Goal: Task Accomplishment & Management: Use online tool/utility

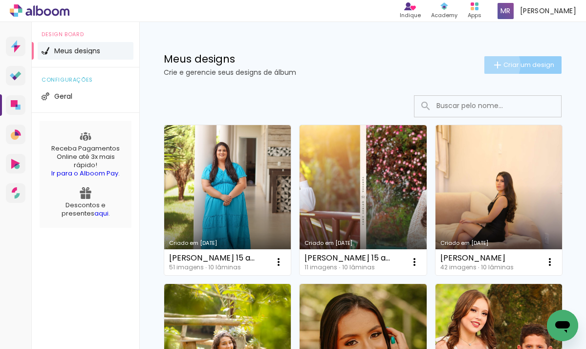
click at [491, 64] on iron-icon at bounding box center [497, 65] width 12 height 12
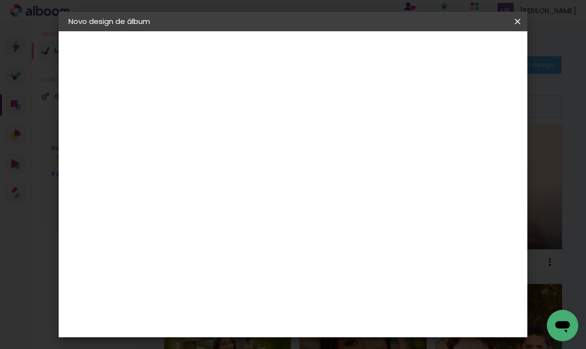
click at [228, 126] on input at bounding box center [228, 131] width 0 height 15
type input "Eloá 1 aninho"
type paper-input "Eloá 1 aninho"
click at [0, 0] on slot "Avançar" at bounding box center [0, 0] width 0 height 0
click at [405, 57] on paper-button "Avançar" at bounding box center [382, 51] width 48 height 17
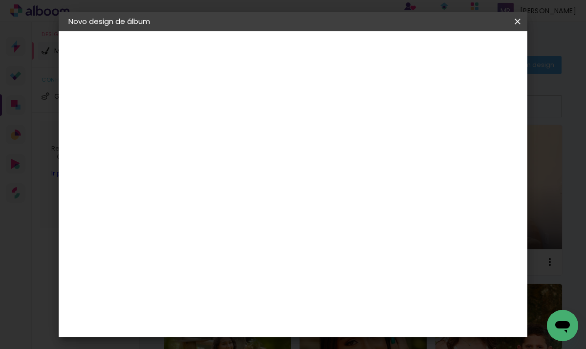
click at [266, 163] on input "text" at bounding box center [247, 170] width 38 height 15
click at [314, 161] on paper-item "Luxo" at bounding box center [356, 162] width 195 height 20
type input "Luxo"
click at [294, 310] on span "20 × 25" at bounding box center [271, 323] width 45 height 26
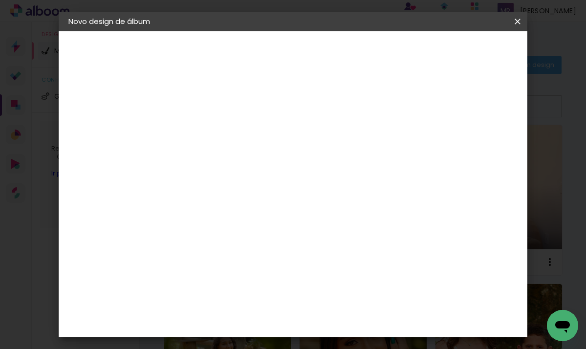
scroll to position [253, 0]
click at [294, 239] on span "25 × 25" at bounding box center [271, 252] width 45 height 26
click at [0, 0] on slot "Avançar" at bounding box center [0, 0] width 0 height 0
click at [466, 45] on paper-button "Iniciar design" at bounding box center [434, 54] width 63 height 23
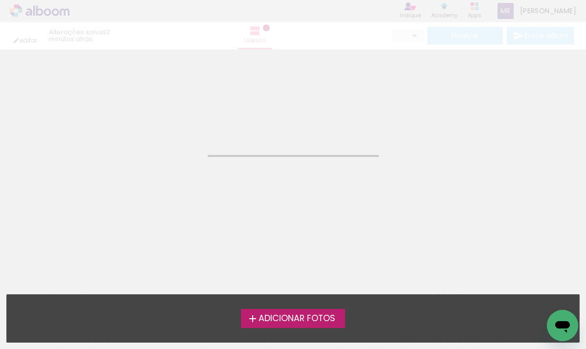
click at [277, 315] on span "Adicionar Fotos" at bounding box center [296, 318] width 77 height 9
click at [0, 0] on input "file" at bounding box center [0, 0] width 0 height 0
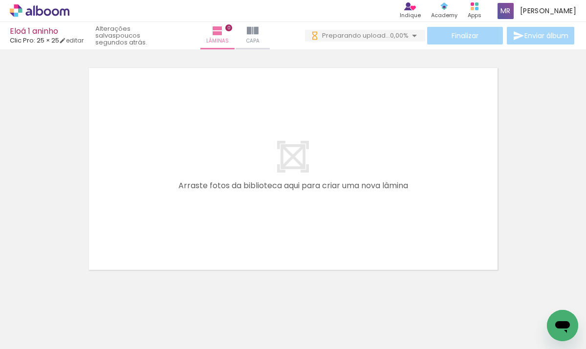
click at [28, 333] on span "Adicionar Fotos" at bounding box center [34, 335] width 29 height 11
click at [0, 0] on input "file" at bounding box center [0, 0] width 0 height 0
click at [277, 38] on span "Capa" at bounding box center [272, 41] width 13 height 9
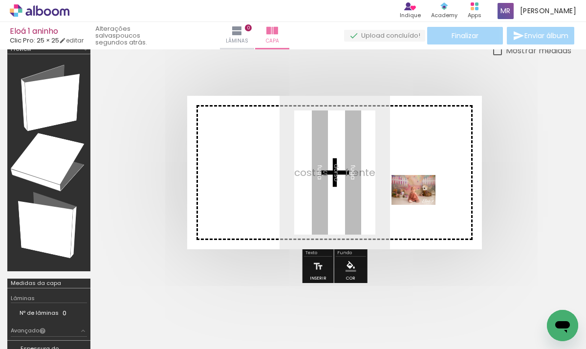
drag, startPoint x: 95, startPoint y: 329, endPoint x: 420, endPoint y: 203, distance: 348.8
click at [420, 203] on quentale-workspace at bounding box center [293, 174] width 586 height 349
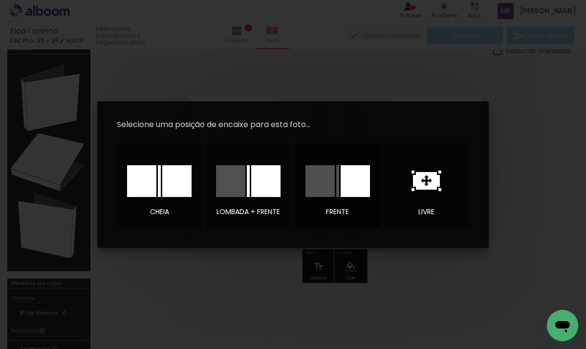
click at [358, 183] on div at bounding box center [354, 181] width 29 height 32
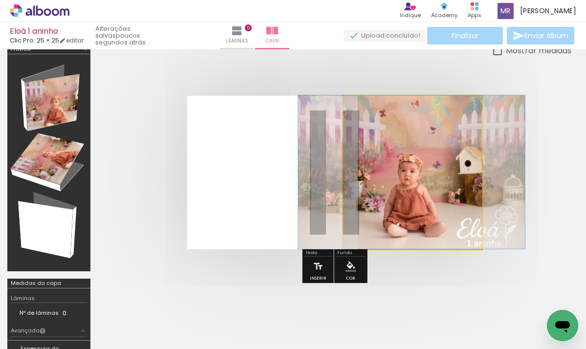
drag, startPoint x: 391, startPoint y: 187, endPoint x: 390, endPoint y: 175, distance: 11.3
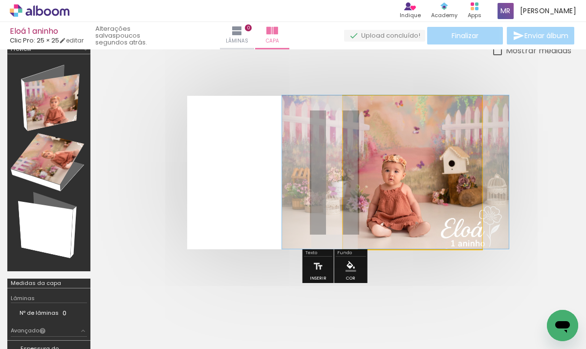
drag, startPoint x: 421, startPoint y: 182, endPoint x: 407, endPoint y: 165, distance: 21.5
click at [406, 165] on div at bounding box center [395, 171] width 227 height 153
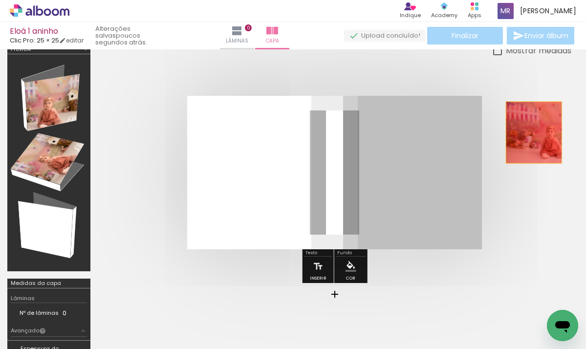
drag, startPoint x: 408, startPoint y: 163, endPoint x: 533, endPoint y: 132, distance: 129.1
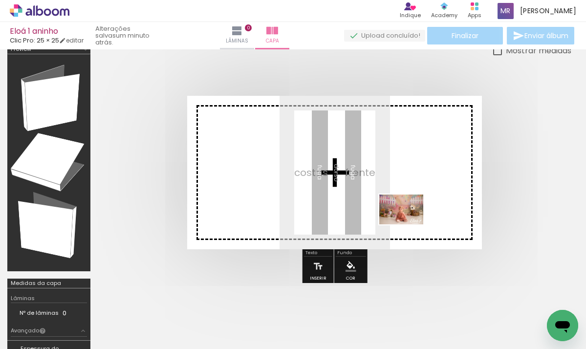
drag, startPoint x: 105, startPoint y: 315, endPoint x: 408, endPoint y: 224, distance: 316.3
click at [408, 224] on quentale-workspace at bounding box center [293, 174] width 586 height 349
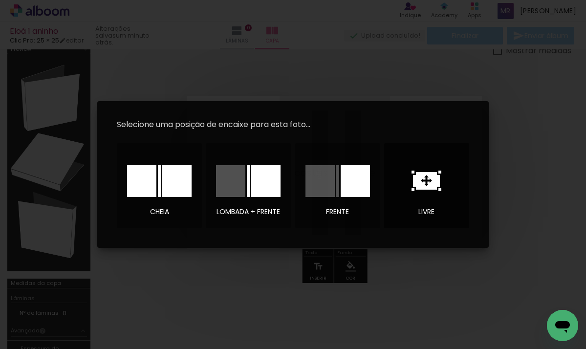
click at [434, 179] on icon at bounding box center [426, 181] width 27 height 18
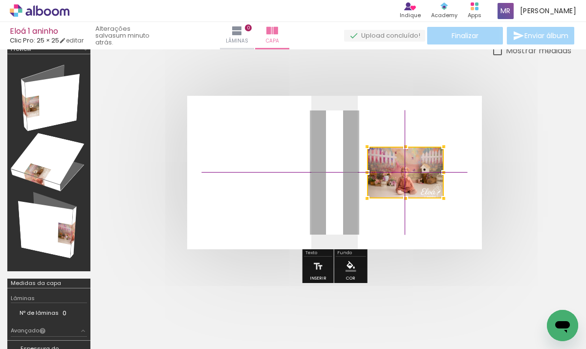
drag, startPoint x: 330, startPoint y: 183, endPoint x: 393, endPoint y: 175, distance: 63.0
click at [393, 175] on div at bounding box center [405, 173] width 77 height 52
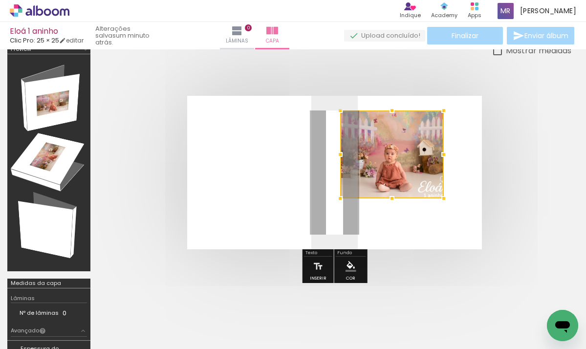
drag, startPoint x: 366, startPoint y: 145, endPoint x: 348, endPoint y: 117, distance: 33.9
click at [348, 117] on div at bounding box center [340, 111] width 20 height 20
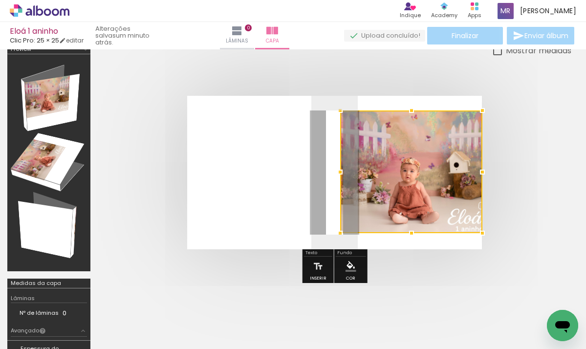
drag, startPoint x: 443, startPoint y: 196, endPoint x: 468, endPoint y: 231, distance: 42.7
click at [468, 231] on div at bounding box center [411, 171] width 142 height 123
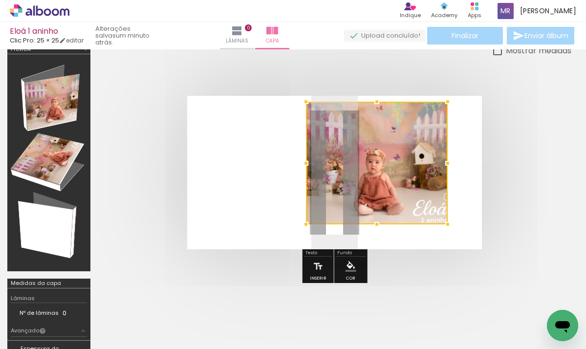
drag, startPoint x: 431, startPoint y: 207, endPoint x: 398, endPoint y: 198, distance: 34.8
click at [398, 198] on div at bounding box center [377, 163] width 142 height 123
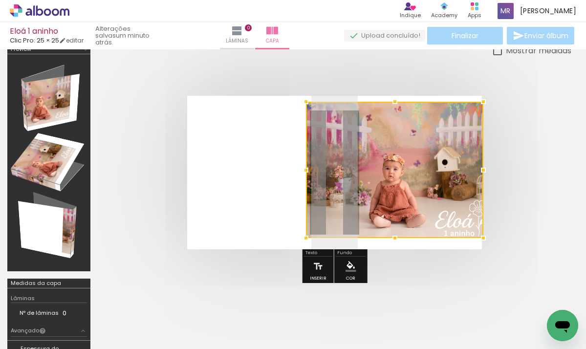
drag, startPoint x: 446, startPoint y: 224, endPoint x: 473, endPoint y: 238, distance: 30.1
click at [473, 238] on album-spread at bounding box center [334, 172] width 295 height 153
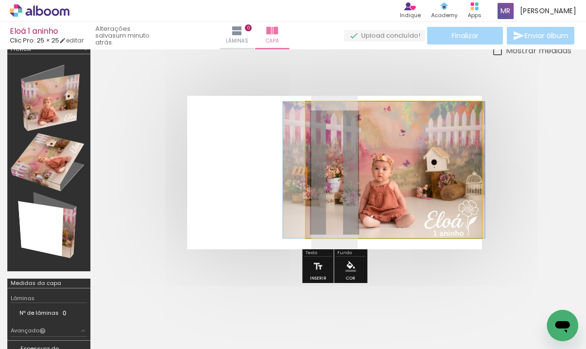
drag, startPoint x: 439, startPoint y: 209, endPoint x: 430, endPoint y: 183, distance: 26.9
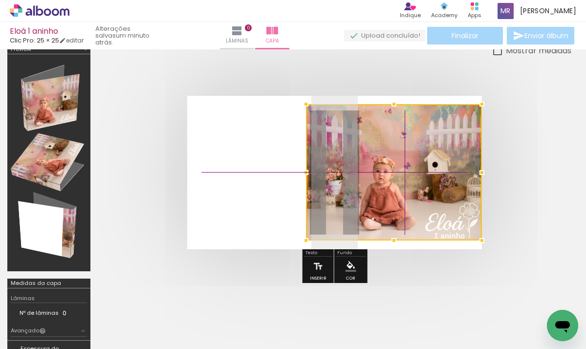
drag, startPoint x: 449, startPoint y: 187, endPoint x: 470, endPoint y: 175, distance: 24.1
click at [470, 175] on div at bounding box center [394, 172] width 176 height 136
click at [342, 71] on div at bounding box center [334, 173] width 473 height 232
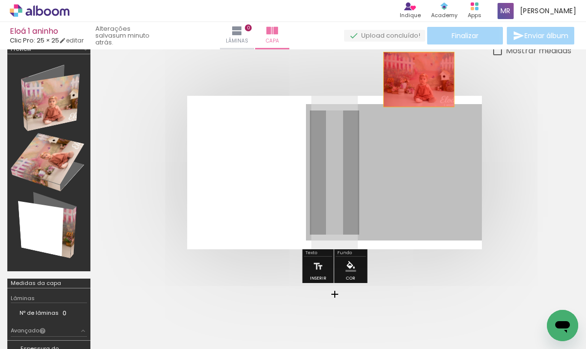
drag, startPoint x: 376, startPoint y: 175, endPoint x: 421, endPoint y: 82, distance: 103.5
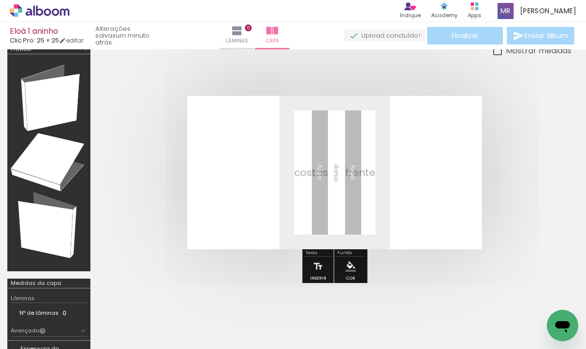
click at [496, 51] on div at bounding box center [497, 50] width 9 height 9
type paper-checkbox "on"
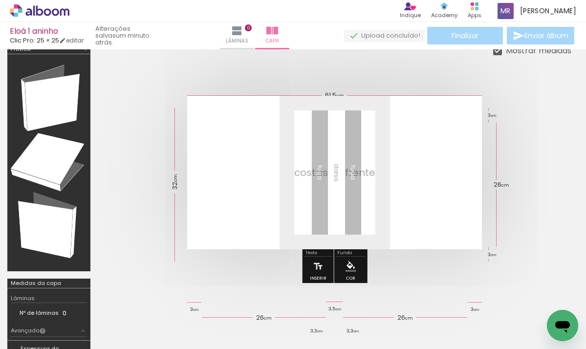
click at [410, 167] on div at bounding box center [394, 172] width 176 height 136
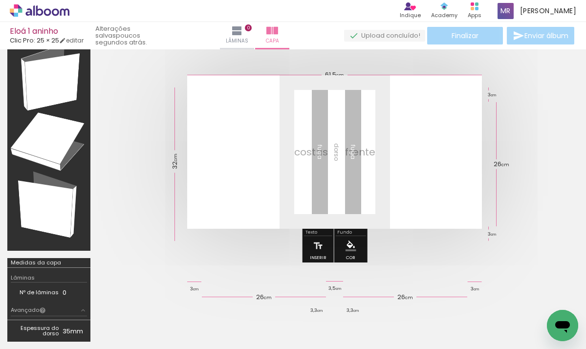
scroll to position [34, 0]
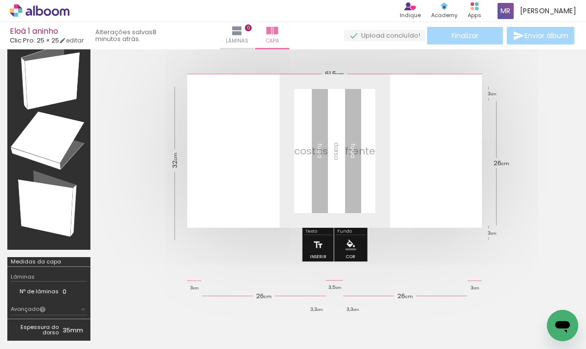
click at [22, 341] on span "Adicionar Fotos" at bounding box center [34, 335] width 29 height 11
click at [0, 0] on input "file" at bounding box center [0, 0] width 0 height 0
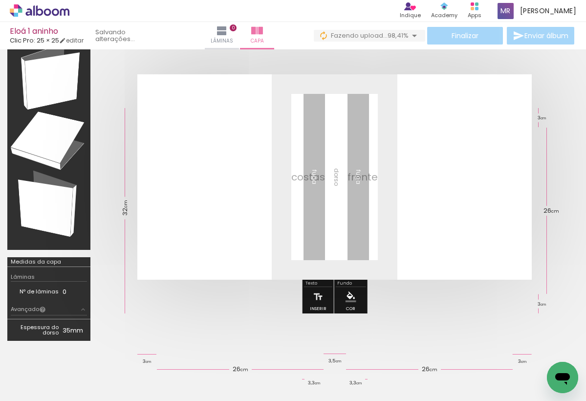
scroll to position [0, 716]
drag, startPoint x: 111, startPoint y: 398, endPoint x: 409, endPoint y: 393, distance: 298.0
click at [80, 348] on iron-horizontal-list at bounding box center [71, 369] width 20 height 61
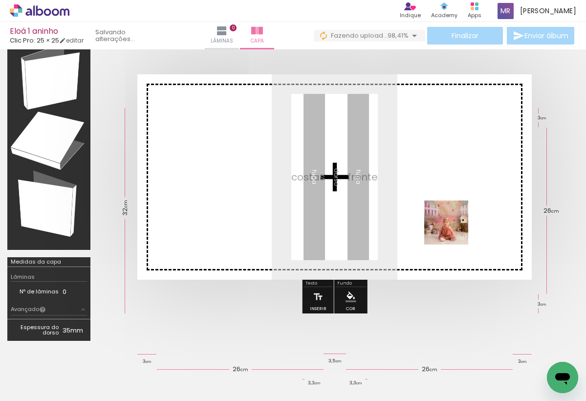
drag, startPoint x: 571, startPoint y: 356, endPoint x: 455, endPoint y: 230, distance: 171.5
click at [455, 230] on quentale-workspace at bounding box center [293, 200] width 586 height 401
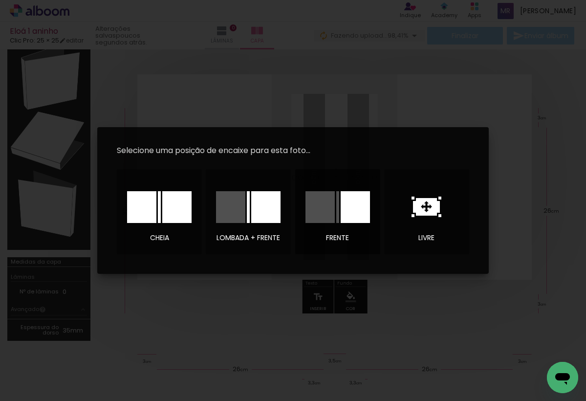
click at [356, 198] on div at bounding box center [354, 207] width 29 height 32
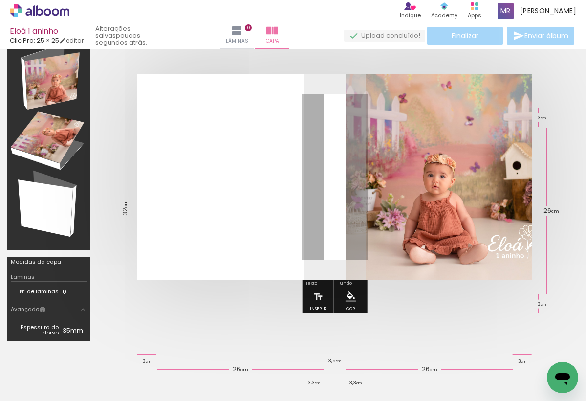
drag, startPoint x: 427, startPoint y: 194, endPoint x: 404, endPoint y: 190, distance: 23.4
click at [404, 190] on div at bounding box center [344, 151] width 176 height 136
drag, startPoint x: 414, startPoint y: 203, endPoint x: 383, endPoint y: 189, distance: 33.9
click at [383, 189] on div at bounding box center [344, 151] width 176 height 136
click at [415, 191] on div at bounding box center [344, 151] width 176 height 136
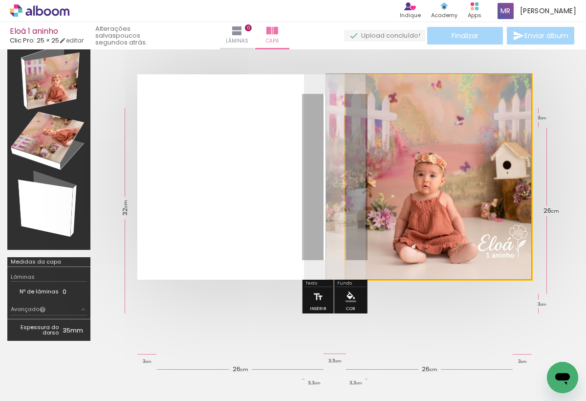
drag, startPoint x: 446, startPoint y: 192, endPoint x: 394, endPoint y: 174, distance: 55.8
click at [394, 174] on album-spread at bounding box center [334, 176] width 394 height 205
drag, startPoint x: 449, startPoint y: 192, endPoint x: 423, endPoint y: 184, distance: 27.0
click at [423, 184] on album-spread at bounding box center [334, 176] width 394 height 205
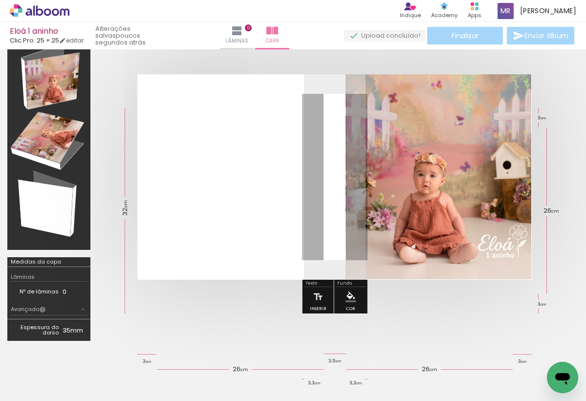
drag, startPoint x: 423, startPoint y: 184, endPoint x: 385, endPoint y: 162, distance: 43.8
click at [385, 162] on div at bounding box center [344, 151] width 176 height 136
drag, startPoint x: 385, startPoint y: 162, endPoint x: 453, endPoint y: 145, distance: 69.4
click at [453, 145] on album-spread at bounding box center [334, 176] width 394 height 205
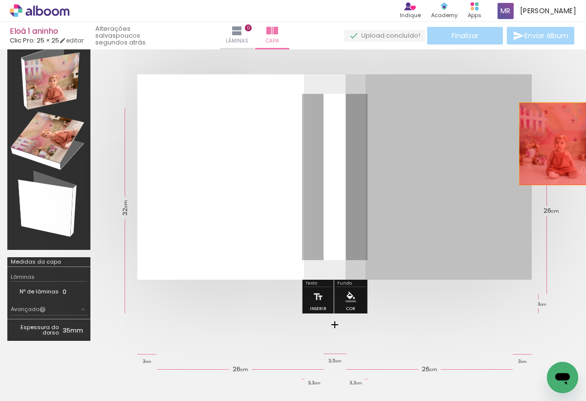
drag, startPoint x: 453, startPoint y: 145, endPoint x: 557, endPoint y: 143, distance: 104.1
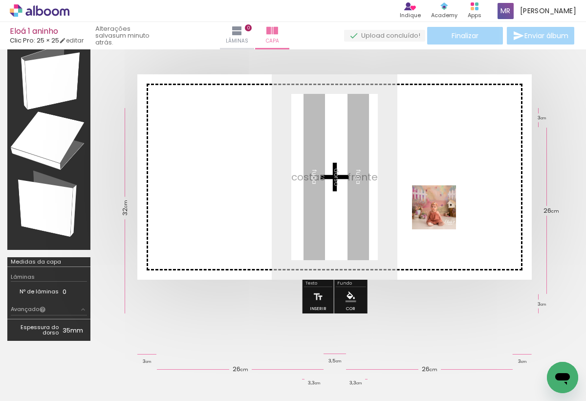
drag, startPoint x: 560, startPoint y: 354, endPoint x: 442, endPoint y: 214, distance: 182.6
click at [442, 214] on quentale-workspace at bounding box center [293, 200] width 586 height 401
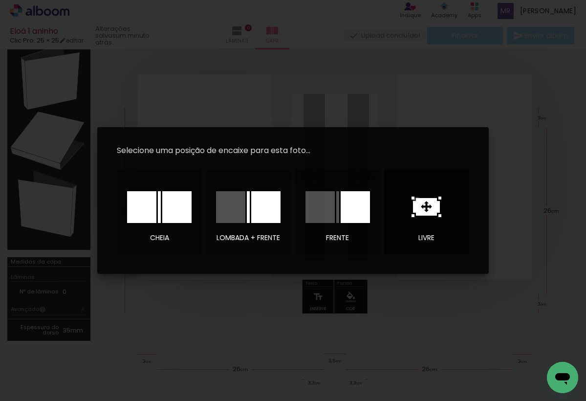
click at [417, 201] on icon at bounding box center [426, 207] width 27 height 18
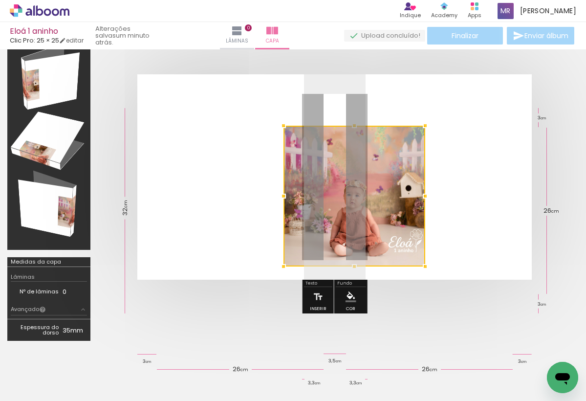
drag, startPoint x: 387, startPoint y: 227, endPoint x: 405, endPoint y: 272, distance: 48.4
click at [405, 272] on album-spread at bounding box center [334, 176] width 394 height 205
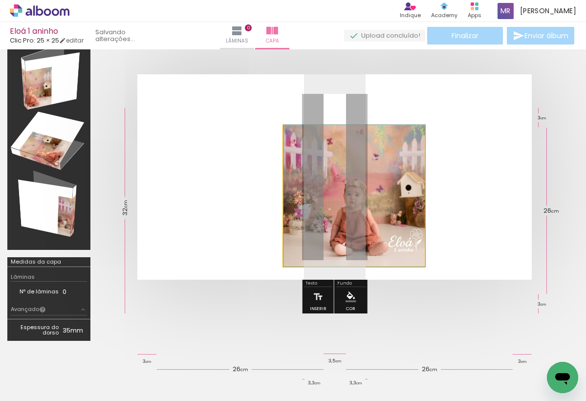
drag, startPoint x: 384, startPoint y: 209, endPoint x: 403, endPoint y: 203, distance: 19.9
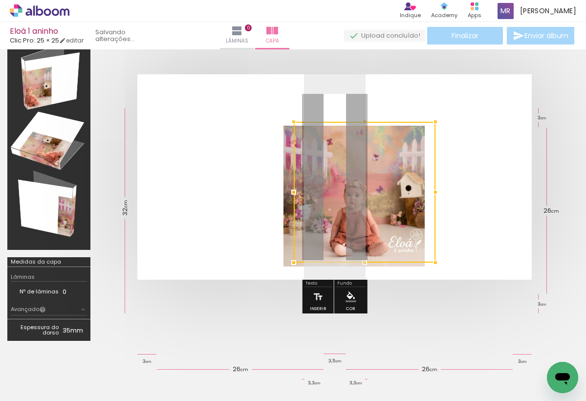
drag, startPoint x: 364, startPoint y: 197, endPoint x: 399, endPoint y: 186, distance: 36.3
click at [399, 186] on div at bounding box center [365, 192] width 142 height 141
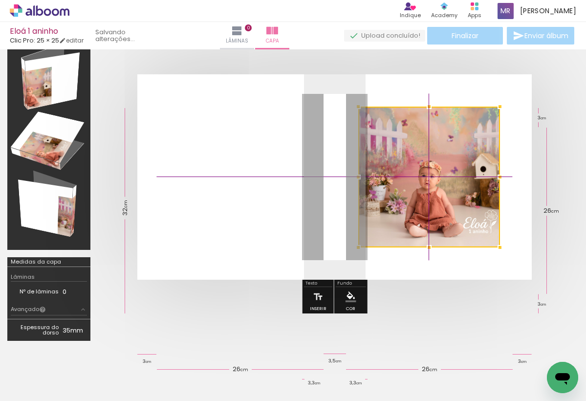
drag, startPoint x: 380, startPoint y: 179, endPoint x: 450, endPoint y: 155, distance: 73.7
click at [450, 155] on div at bounding box center [429, 176] width 142 height 141
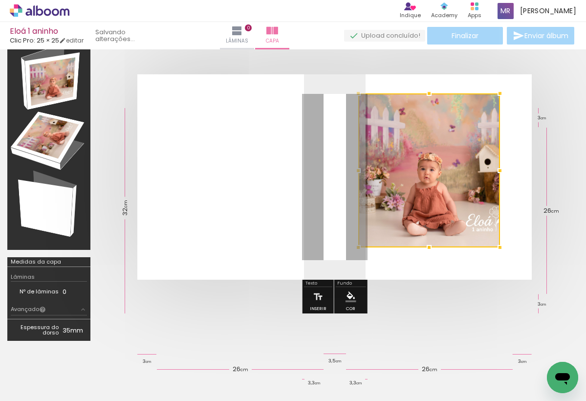
drag, startPoint x: 428, startPoint y: 106, endPoint x: 426, endPoint y: 97, distance: 9.1
click at [426, 97] on div at bounding box center [429, 94] width 20 height 20
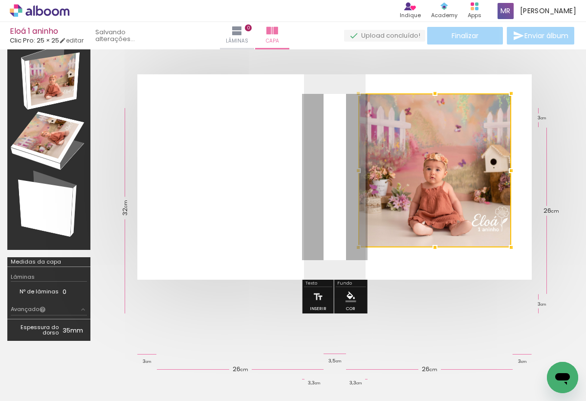
drag, startPoint x: 500, startPoint y: 171, endPoint x: 511, endPoint y: 170, distance: 11.2
click at [511, 170] on div at bounding box center [511, 171] width 20 height 20
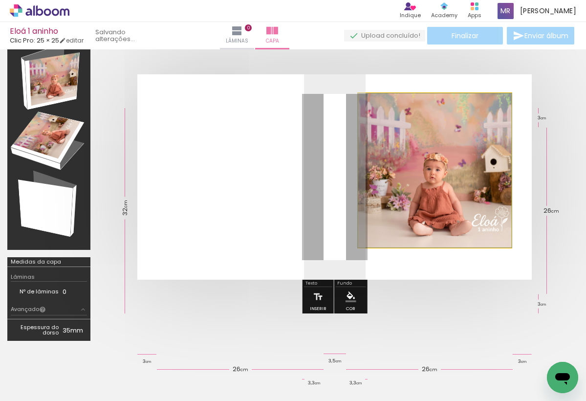
click at [436, 217] on quentale-photo at bounding box center [434, 170] width 153 height 154
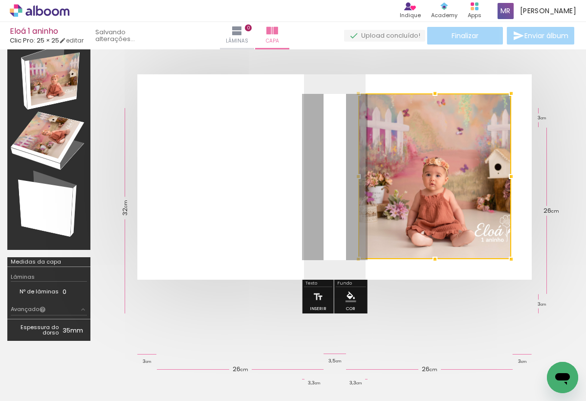
drag, startPoint x: 436, startPoint y: 248, endPoint x: 432, endPoint y: 259, distance: 12.4
click at [432, 259] on div at bounding box center [435, 259] width 20 height 20
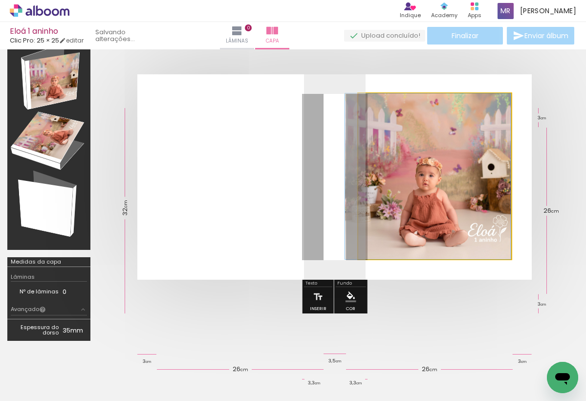
drag, startPoint x: 425, startPoint y: 236, endPoint x: 416, endPoint y: 236, distance: 9.8
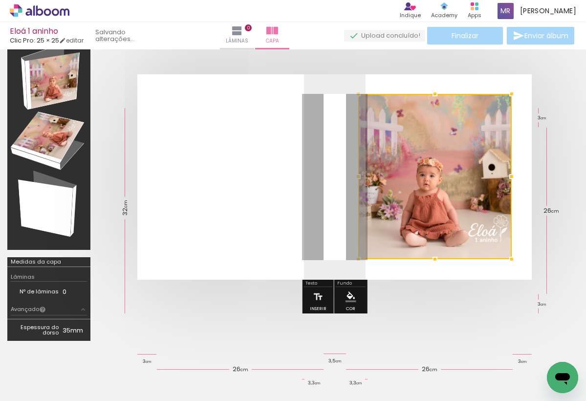
click at [511, 95] on div at bounding box center [512, 94] width 20 height 20
click at [435, 259] on div at bounding box center [435, 260] width 20 height 20
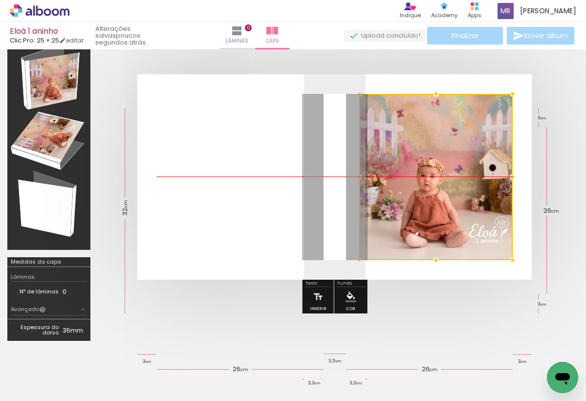
click at [446, 239] on div at bounding box center [435, 177] width 153 height 166
click at [444, 291] on div at bounding box center [334, 176] width 473 height 283
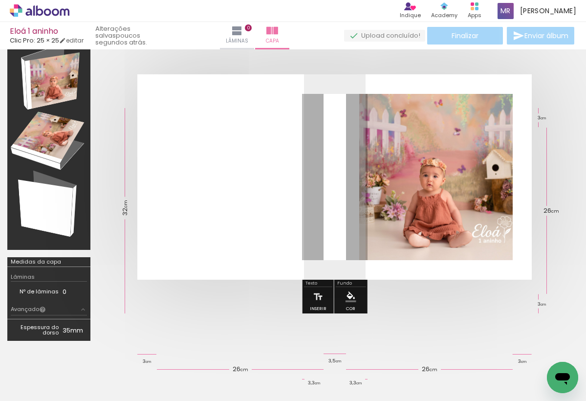
click at [450, 288] on div at bounding box center [334, 176] width 473 height 283
click at [419, 186] on quentale-photo at bounding box center [435, 177] width 153 height 166
click at [396, 180] on div at bounding box center [435, 177] width 153 height 166
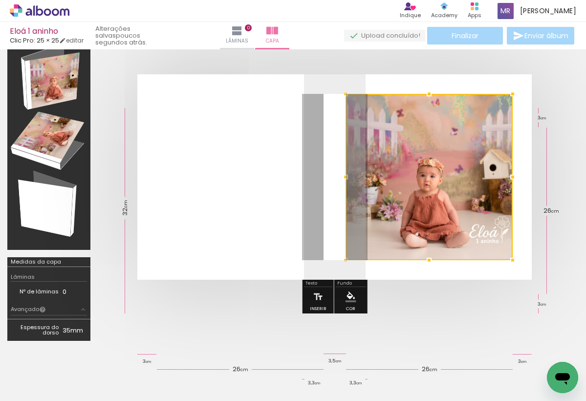
drag, startPoint x: 358, startPoint y: 175, endPoint x: 345, endPoint y: 175, distance: 13.2
click at [345, 175] on div at bounding box center [346, 177] width 20 height 20
click at [456, 311] on div at bounding box center [334, 176] width 473 height 283
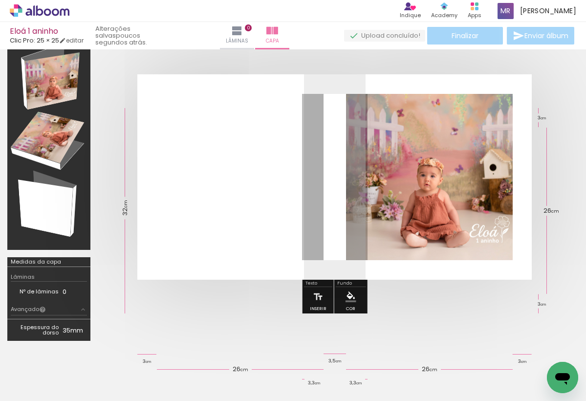
click at [342, 293] on paper-menu-button "#ffebee #ffcdd2 #ef9a9a #e57373 #ef5350 #f44336 #e53935 #d32f2f #c62828 #b71c1c…" at bounding box center [350, 296] width 19 height 19
click at [349, 294] on iron-icon "color picker" at bounding box center [350, 296] width 11 height 11
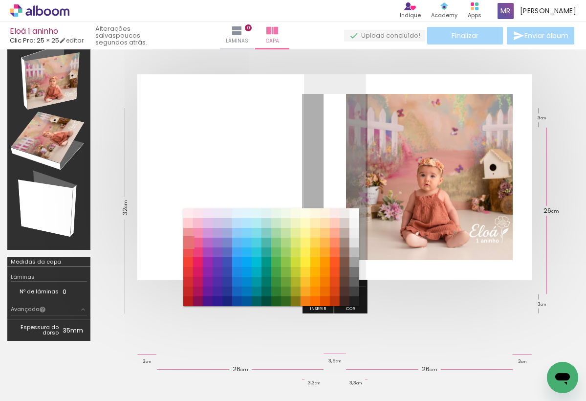
click at [186, 238] on paper-item "#e57373" at bounding box center [188, 242] width 10 height 10
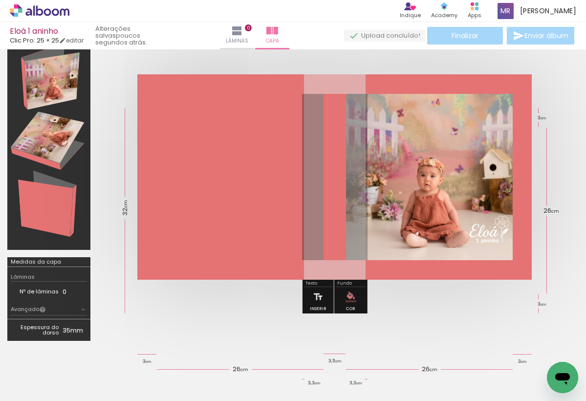
click at [349, 295] on iron-icon "color picker" at bounding box center [350, 296] width 11 height 11
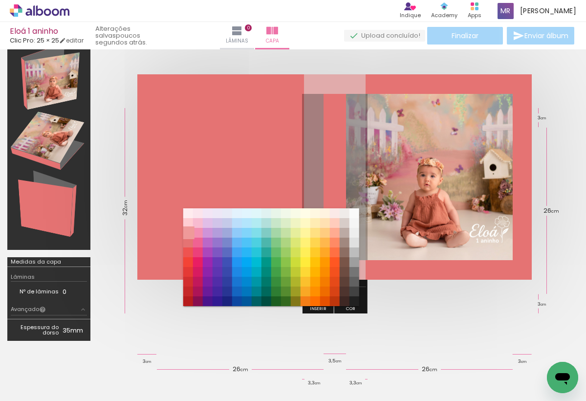
click at [188, 232] on paper-item "#ef9a9a" at bounding box center [188, 233] width 10 height 10
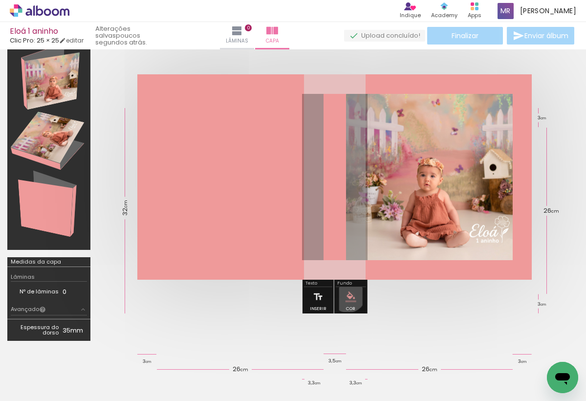
click at [346, 294] on iron-icon "color picker" at bounding box center [350, 296] width 11 height 11
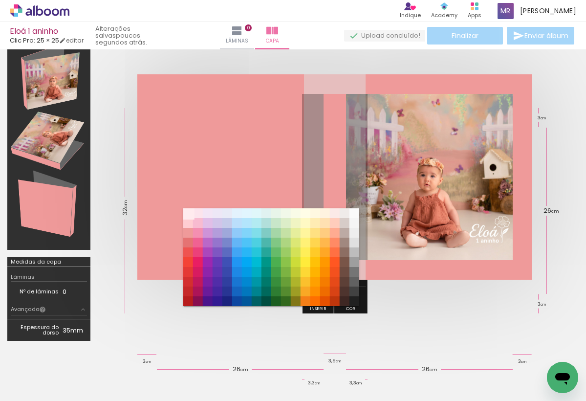
click at [187, 218] on paper-item "#ffebee" at bounding box center [188, 213] width 10 height 10
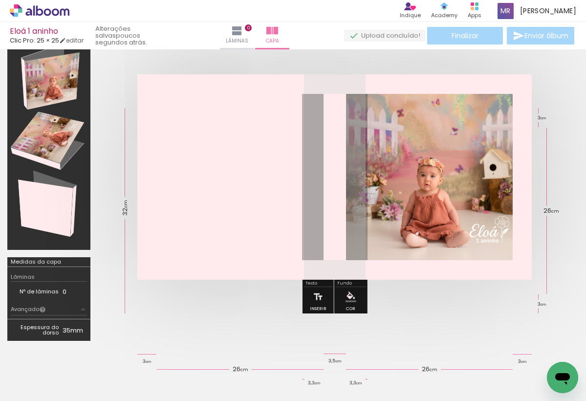
click at [348, 295] on iron-icon "color picker" at bounding box center [350, 296] width 11 height 11
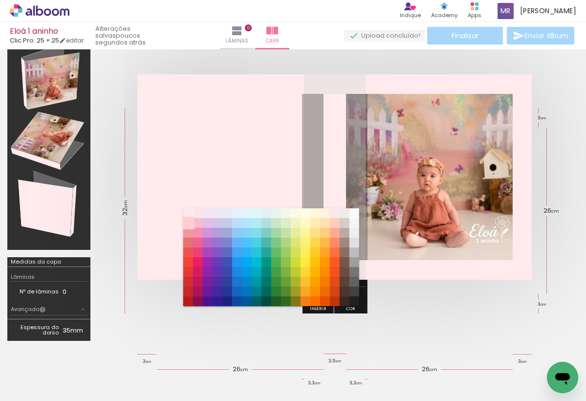
click at [186, 221] on paper-item "#ffcdd2" at bounding box center [188, 223] width 10 height 10
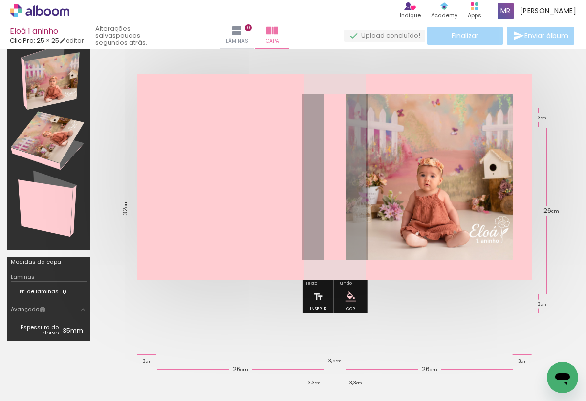
click at [198, 314] on div at bounding box center [334, 176] width 473 height 283
click at [188, 316] on div at bounding box center [334, 176] width 473 height 283
click at [239, 30] on iron-icon at bounding box center [237, 31] width 12 height 12
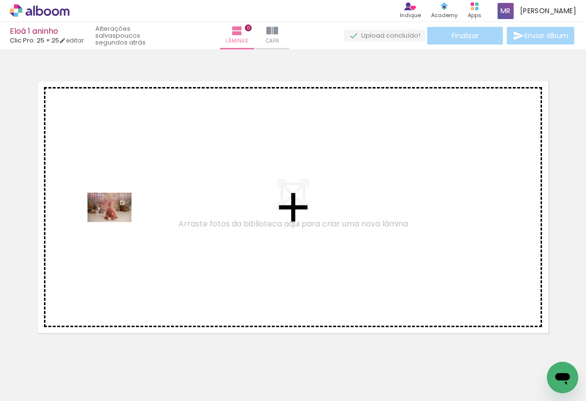
drag, startPoint x: 161, startPoint y: 378, endPoint x: 117, endPoint y: 223, distance: 160.9
click at [117, 223] on quentale-workspace at bounding box center [293, 200] width 586 height 401
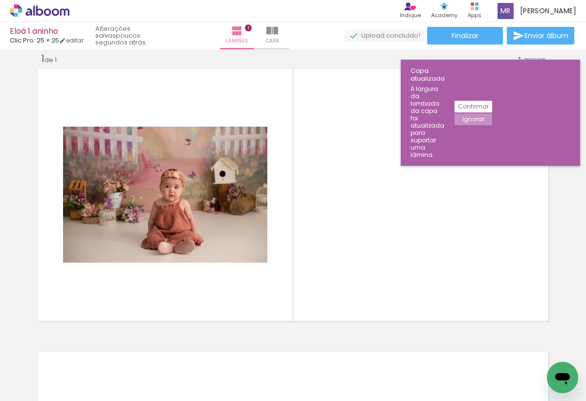
scroll to position [0, 504]
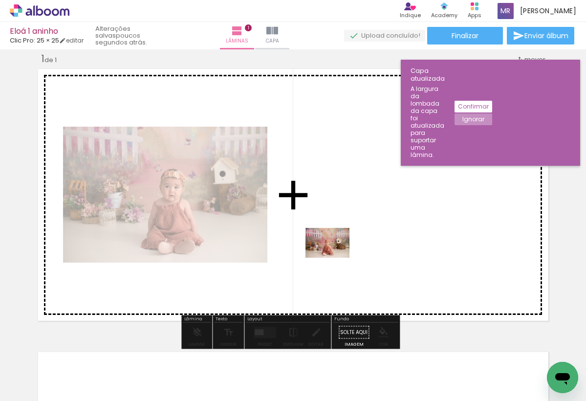
drag, startPoint x: 299, startPoint y: 375, endPoint x: 334, endPoint y: 258, distance: 122.2
click at [334, 258] on quentale-workspace at bounding box center [293, 200] width 586 height 401
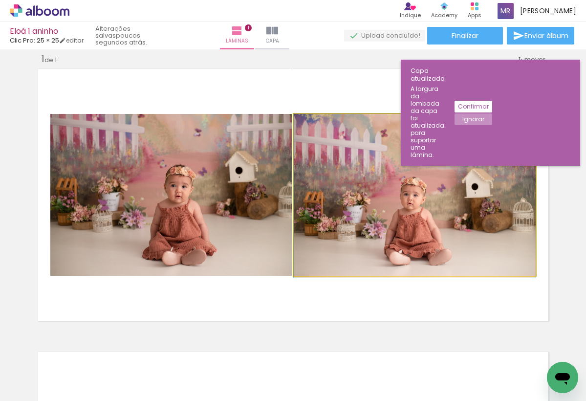
drag, startPoint x: 399, startPoint y: 174, endPoint x: 527, endPoint y: 202, distance: 131.4
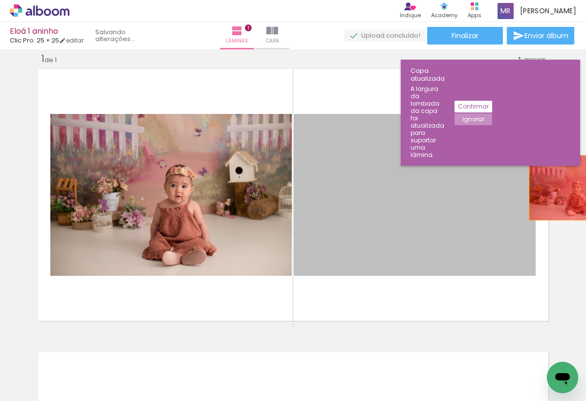
scroll to position [12, 12]
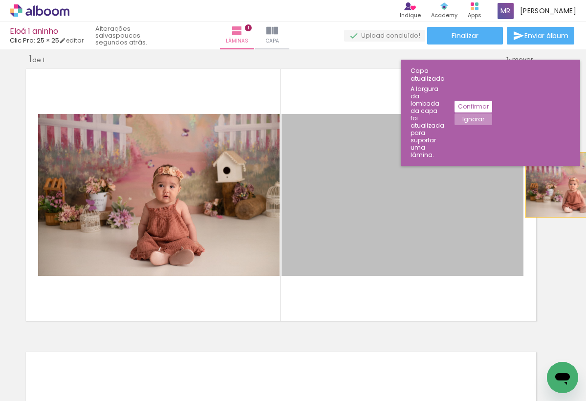
drag, startPoint x: 458, startPoint y: 196, endPoint x: 582, endPoint y: 185, distance: 124.6
click at [582, 185] on div "Inserir lâmina 1 de 1 Confirmar Cancelar" at bounding box center [293, 224] width 586 height 351
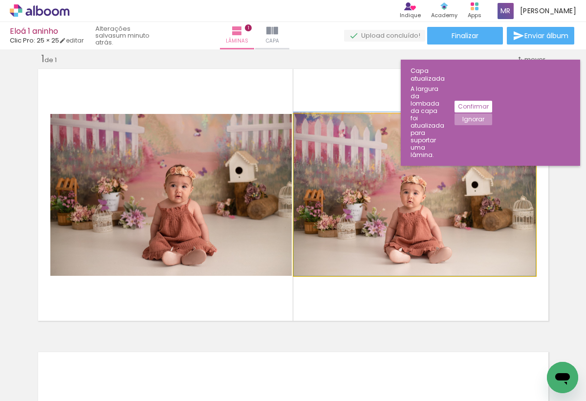
drag, startPoint x: 389, startPoint y: 209, endPoint x: 479, endPoint y: 197, distance: 90.6
click at [479, 197] on div at bounding box center [415, 194] width 242 height 164
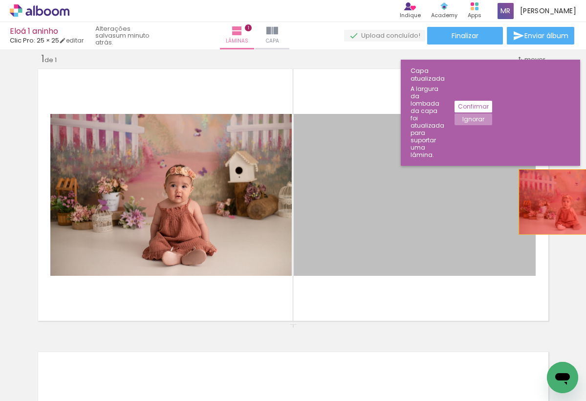
drag, startPoint x: 405, startPoint y: 205, endPoint x: 563, endPoint y: 201, distance: 158.3
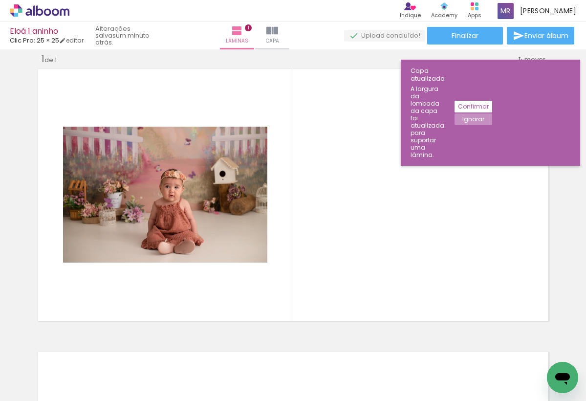
scroll to position [0, 0]
click at [181, 348] on iron-icon at bounding box center [186, 348] width 10 height 10
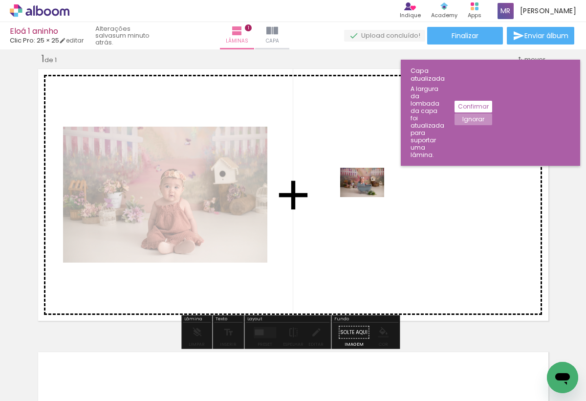
click at [367, 193] on quentale-workspace at bounding box center [293, 200] width 586 height 401
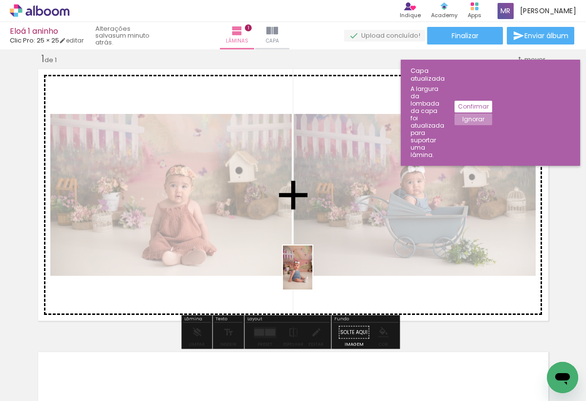
drag, startPoint x: 206, startPoint y: 380, endPoint x: 311, endPoint y: 273, distance: 149.9
click at [311, 273] on quentale-workspace at bounding box center [293, 200] width 586 height 401
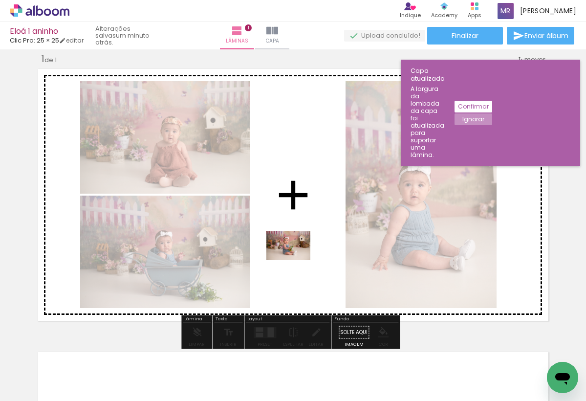
drag, startPoint x: 262, startPoint y: 384, endPoint x: 294, endPoint y: 259, distance: 128.5
click at [294, 259] on quentale-workspace at bounding box center [293, 200] width 586 height 401
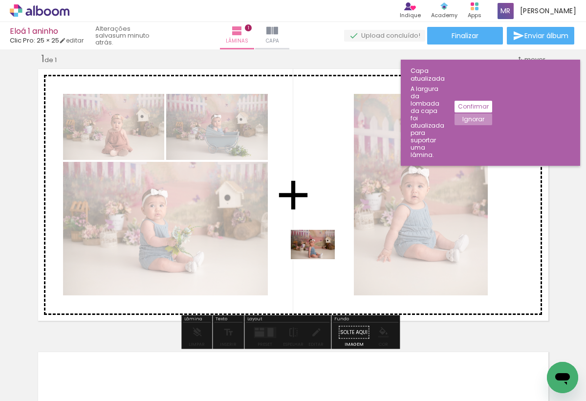
drag, startPoint x: 320, startPoint y: 369, endPoint x: 317, endPoint y: 258, distance: 110.4
click at [317, 258] on quentale-workspace at bounding box center [293, 200] width 586 height 401
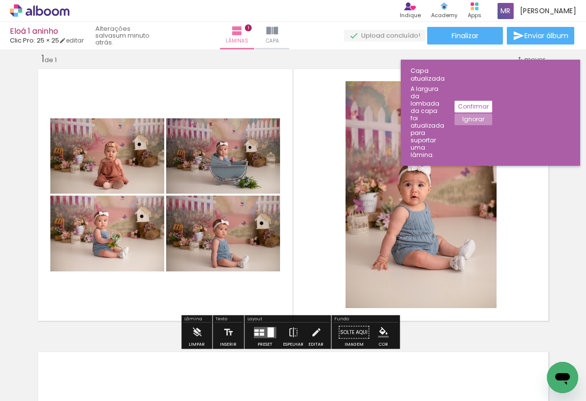
click at [260, 332] on div at bounding box center [261, 333] width 4 height 3
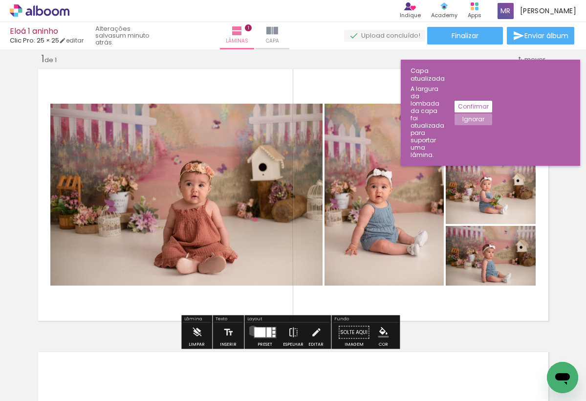
click at [252, 330] on div at bounding box center [265, 332] width 26 height 20
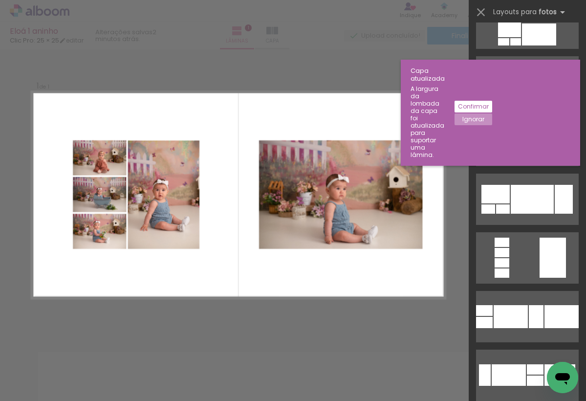
scroll to position [665, 0]
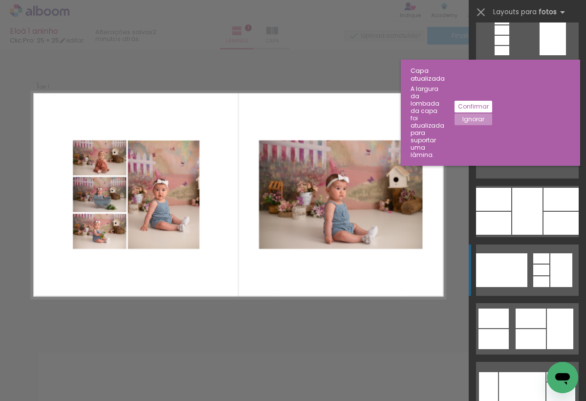
click at [495, 271] on div at bounding box center [501, 270] width 51 height 34
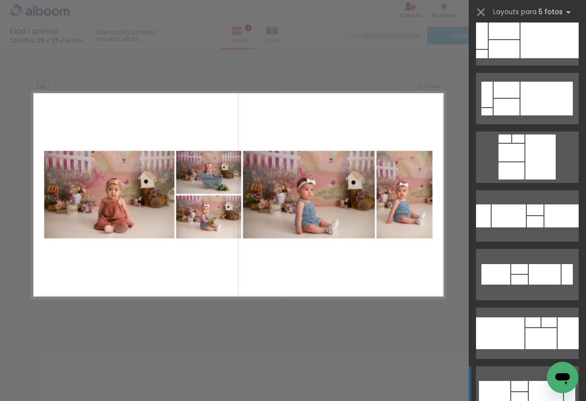
scroll to position [4520, 0]
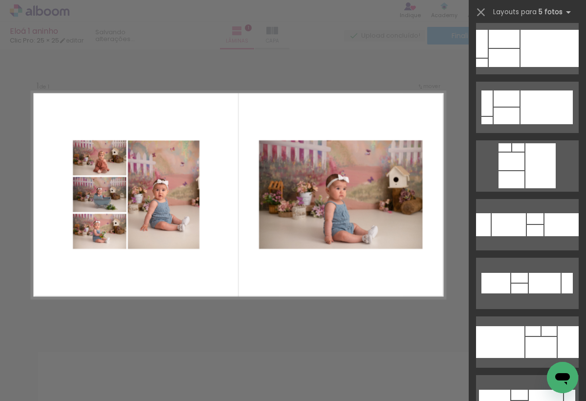
click at [286, 314] on div "Confirmar Cancelar" at bounding box center [293, 331] width 586 height 589
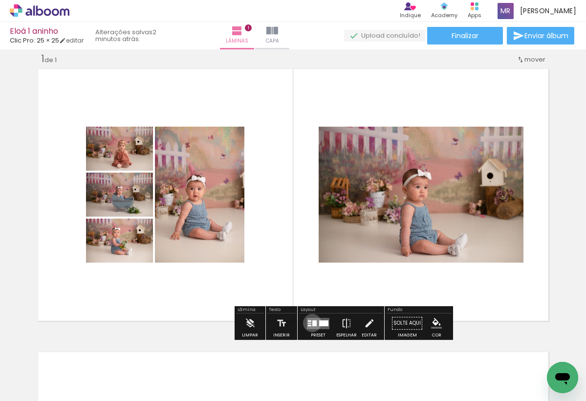
click at [312, 322] on div at bounding box center [314, 323] width 4 height 6
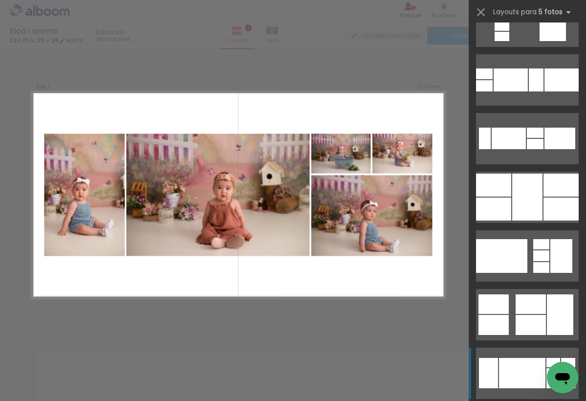
scroll to position [717, 0]
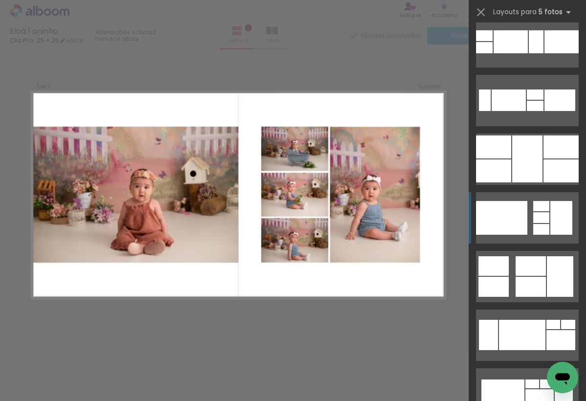
click at [492, 41] on div at bounding box center [484, 35] width 17 height 11
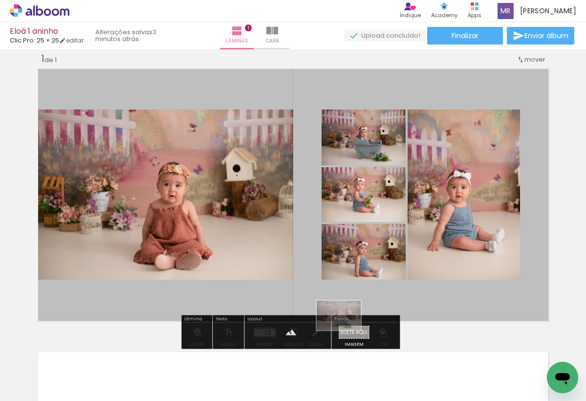
drag, startPoint x: 160, startPoint y: 372, endPoint x: 347, endPoint y: 327, distance: 192.4
click at [347, 327] on quentale-workspace at bounding box center [293, 200] width 586 height 401
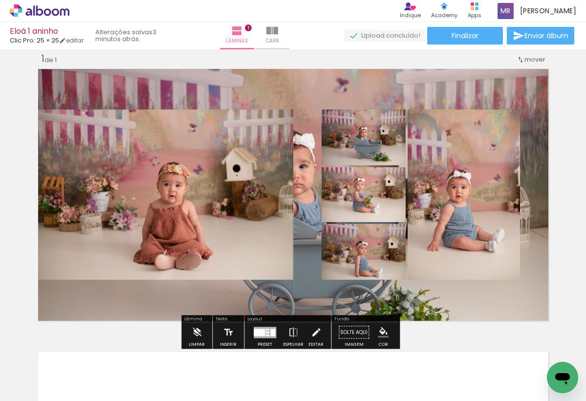
click at [293, 88] on quentale-layouter at bounding box center [293, 194] width 517 height 258
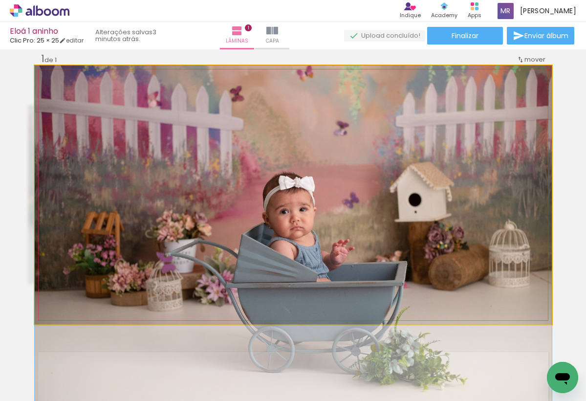
drag, startPoint x: 291, startPoint y: 95, endPoint x: 291, endPoint y: 159, distance: 64.5
click at [291, 159] on div at bounding box center [293, 237] width 517 height 344
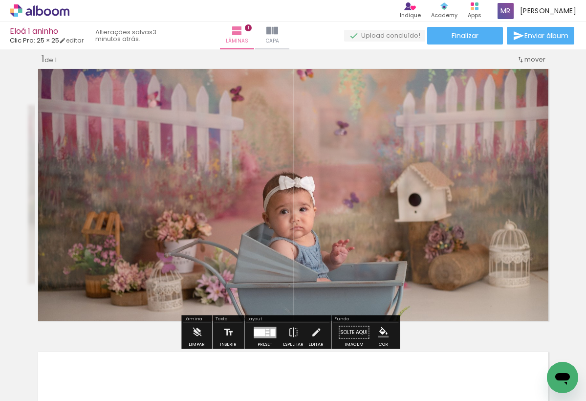
click at [164, 90] on div at bounding box center [160, 91] width 38 height 16
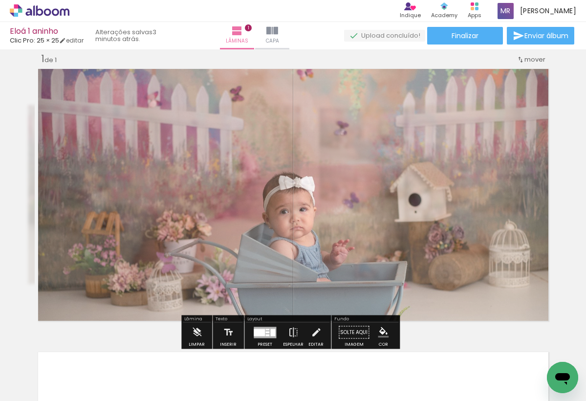
type paper-slider "80"
click at [168, 91] on div at bounding box center [171, 90] width 6 height 6
click at [20, 162] on div "Inserir lâmina 1 de 1" at bounding box center [293, 324] width 586 height 566
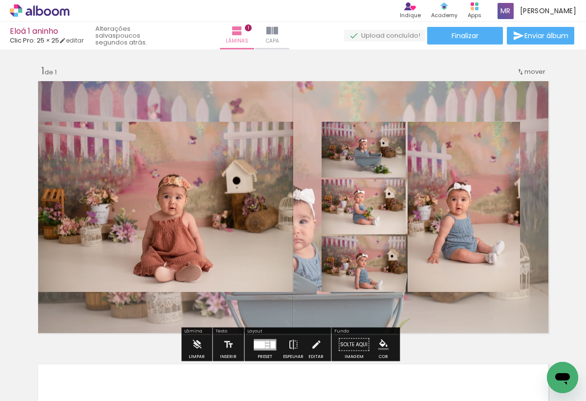
scroll to position [0, 0]
click at [275, 36] on iron-icon at bounding box center [272, 31] width 12 height 12
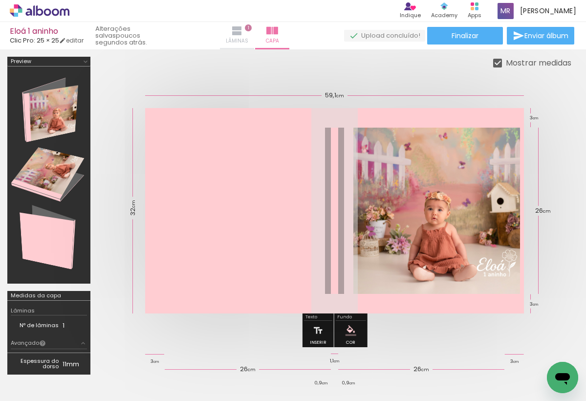
click at [239, 31] on iron-icon at bounding box center [237, 31] width 12 height 12
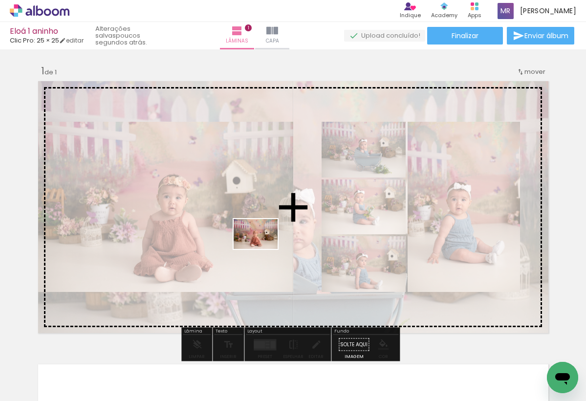
drag, startPoint x: 458, startPoint y: 373, endPoint x: 265, endPoint y: 247, distance: 230.4
click at [265, 247] on quentale-workspace at bounding box center [293, 200] width 586 height 401
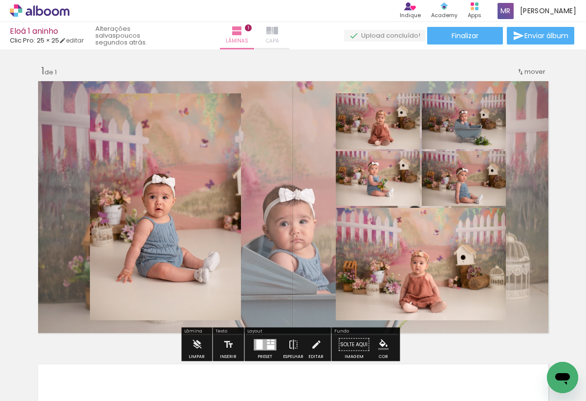
click at [274, 35] on iron-icon at bounding box center [272, 31] width 12 height 12
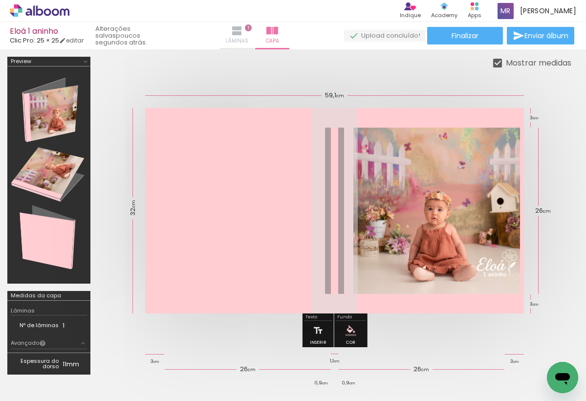
click at [241, 33] on iron-icon at bounding box center [237, 31] width 12 height 12
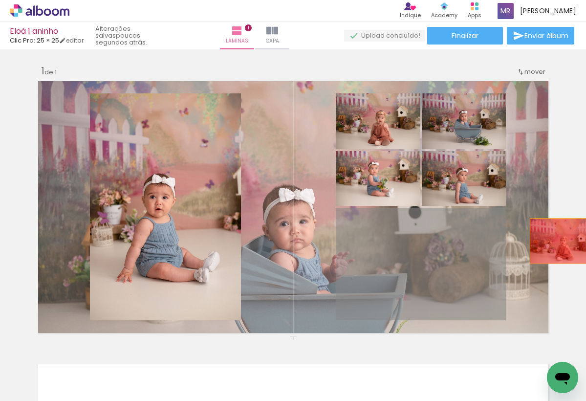
drag, startPoint x: 366, startPoint y: 255, endPoint x: 560, endPoint y: 241, distance: 194.4
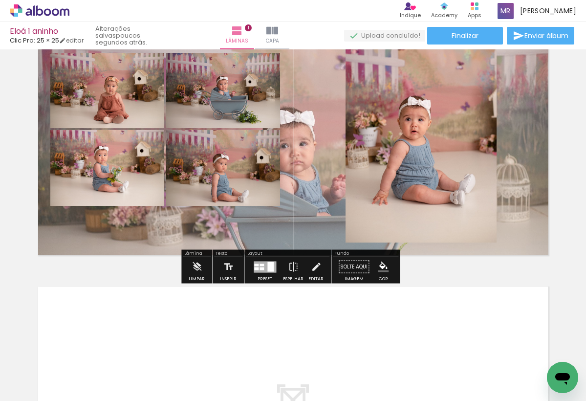
scroll to position [80, 0]
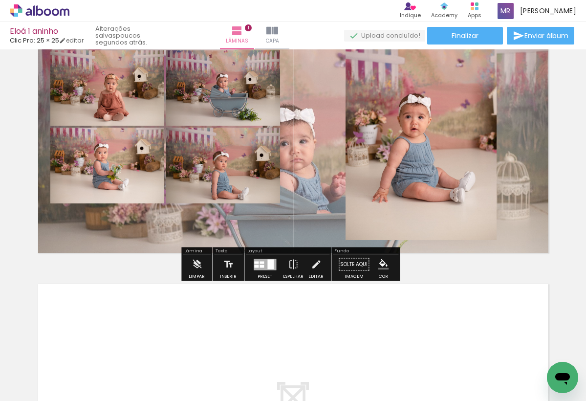
click at [257, 266] on div at bounding box center [264, 263] width 22 height 11
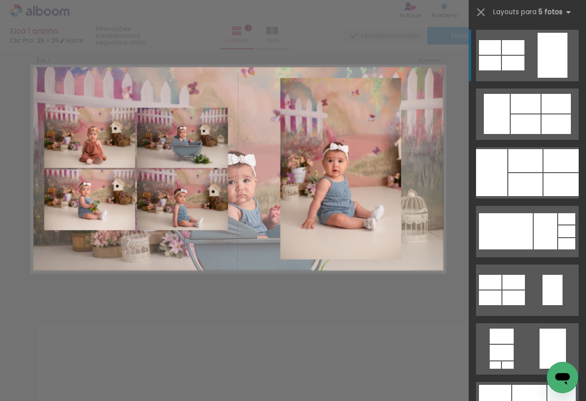
scroll to position [12, 0]
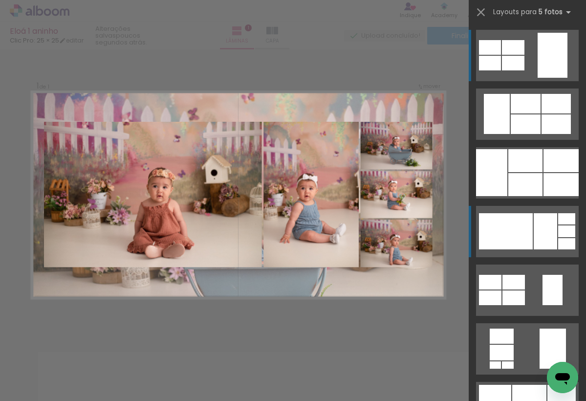
click at [500, 233] on div at bounding box center [506, 231] width 54 height 36
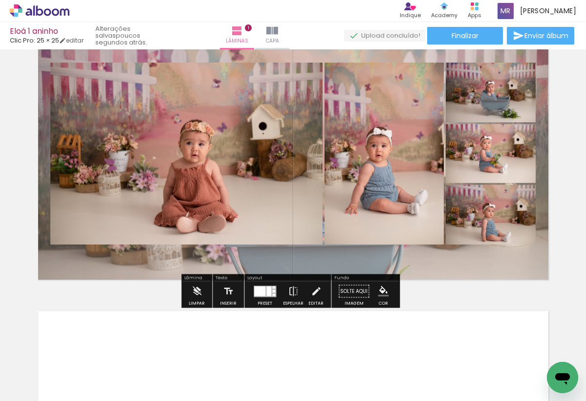
scroll to position [54, 0]
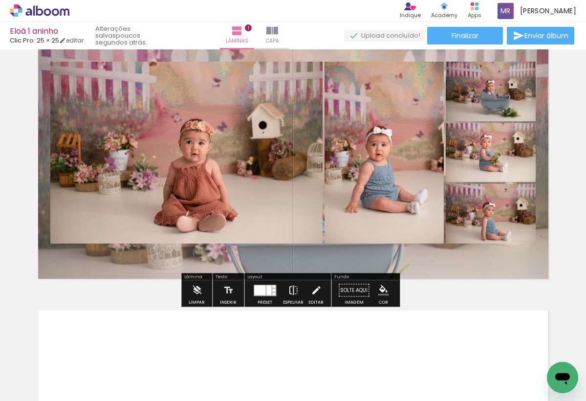
click at [289, 293] on iron-icon at bounding box center [293, 290] width 11 height 20
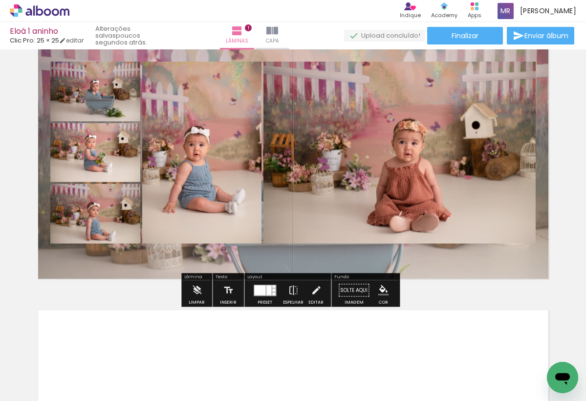
click at [178, 259] on quentale-layouter at bounding box center [293, 152] width 517 height 258
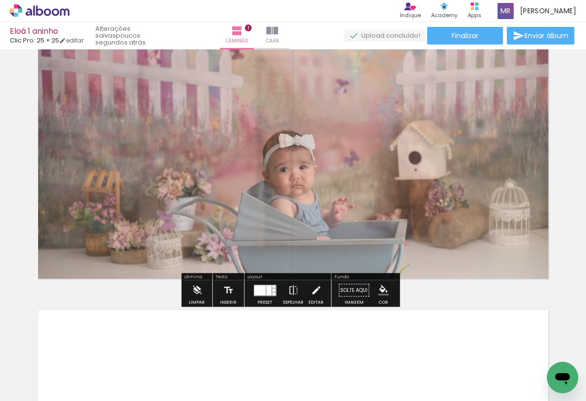
click at [66, 273] on quentale-photo at bounding box center [293, 152] width 517 height 258
click at [8, 262] on div "Inserir lâmina 1 de 1" at bounding box center [293, 282] width 586 height 566
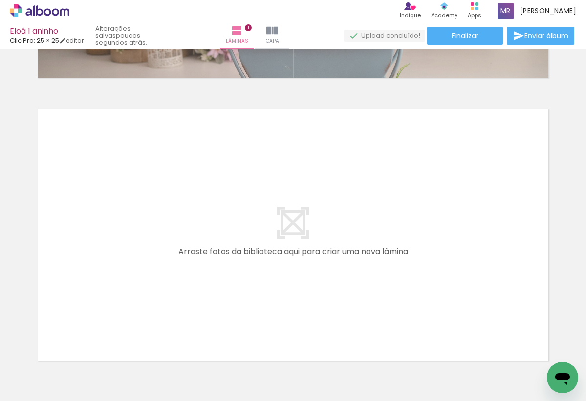
scroll to position [258, 0]
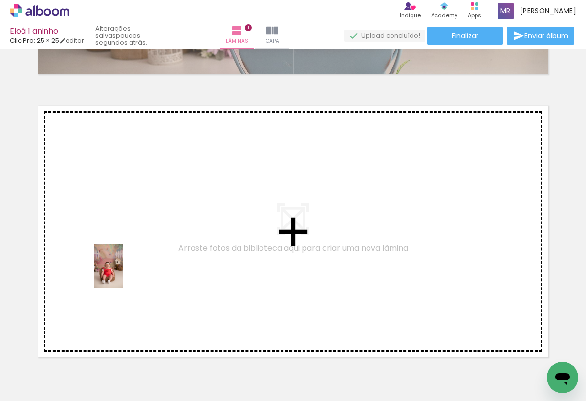
drag, startPoint x: 208, startPoint y: 374, endPoint x: 125, endPoint y: 273, distance: 130.8
click at [125, 273] on quentale-workspace at bounding box center [293, 200] width 586 height 401
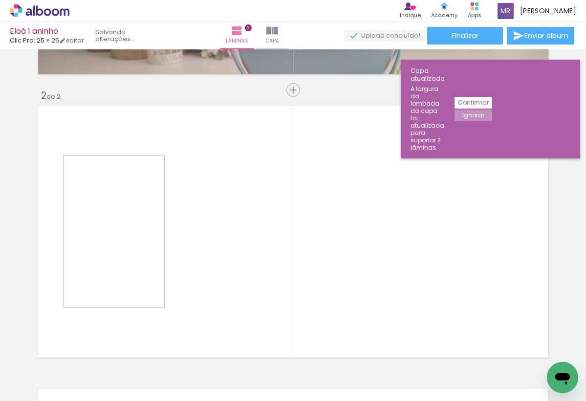
scroll to position [295, 0]
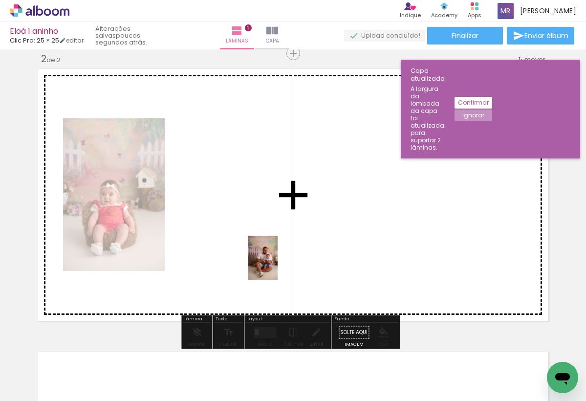
drag, startPoint x: 316, startPoint y: 371, endPoint x: 279, endPoint y: 265, distance: 112.3
click at [279, 265] on quentale-workspace at bounding box center [293, 200] width 586 height 401
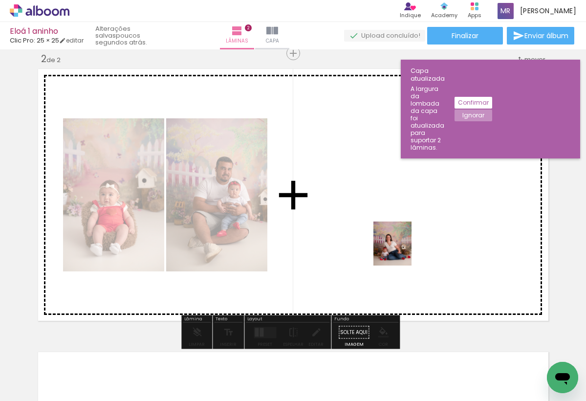
drag, startPoint x: 475, startPoint y: 368, endPoint x: 403, endPoint y: 250, distance: 138.0
click at [403, 250] on quentale-workspace at bounding box center [293, 200] width 586 height 401
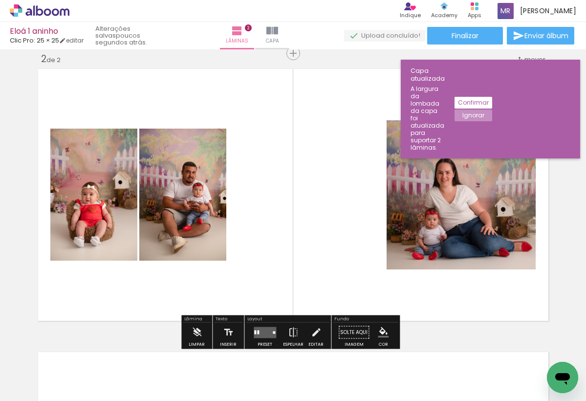
click at [253, 329] on quentale-layouter at bounding box center [264, 331] width 22 height 11
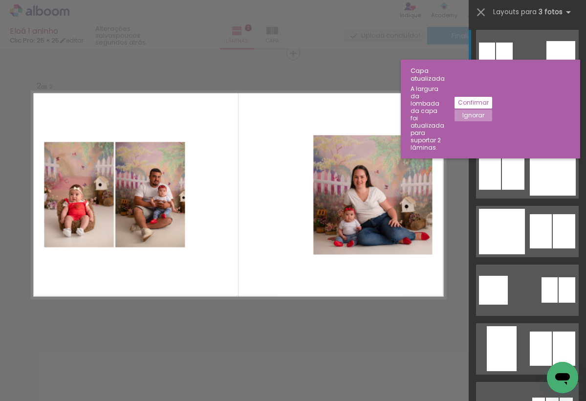
scroll to position [0, 0]
click at [0, 0] on slot "Confirmar" at bounding box center [0, 0] width 0 height 0
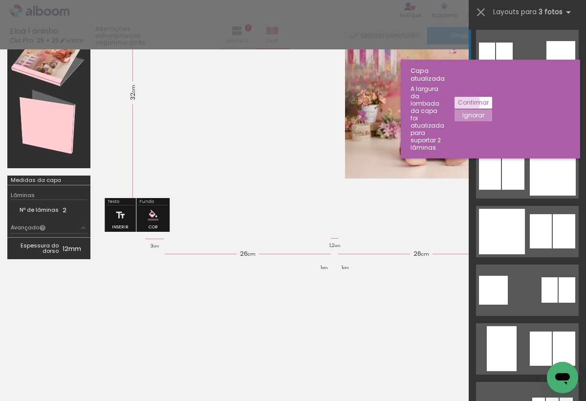
scroll to position [115, 0]
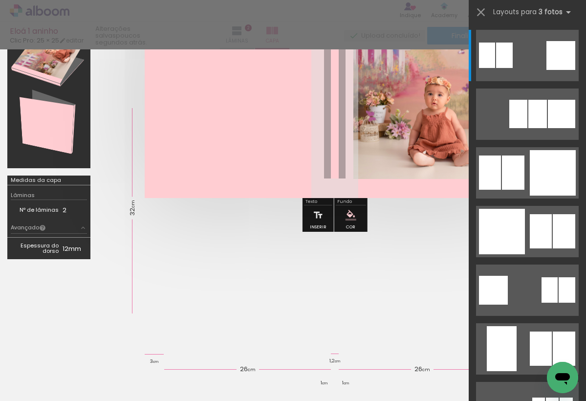
click at [243, 28] on div at bounding box center [293, 24] width 586 height 49
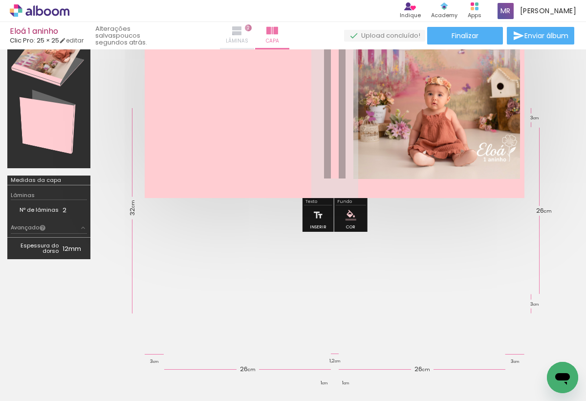
click at [243, 27] on iron-icon at bounding box center [237, 31] width 12 height 12
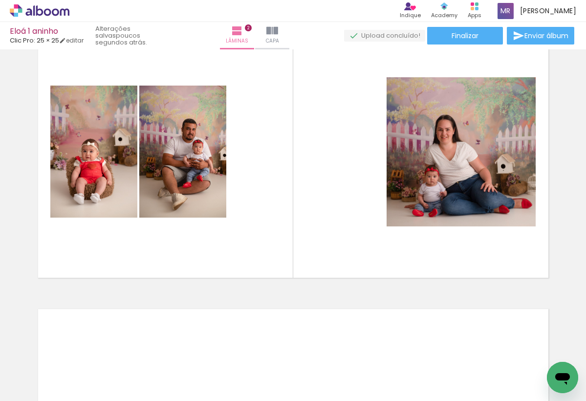
scroll to position [337, 0]
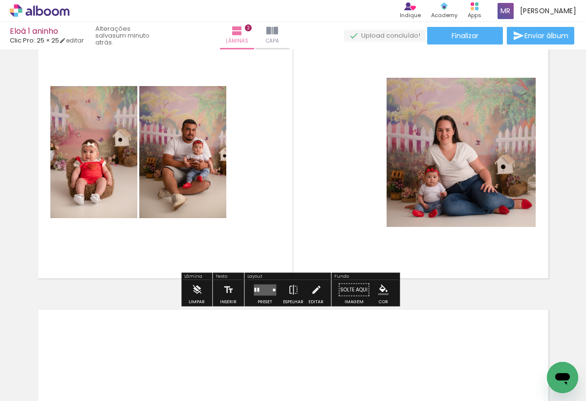
click at [265, 290] on quentale-layouter at bounding box center [264, 289] width 22 height 11
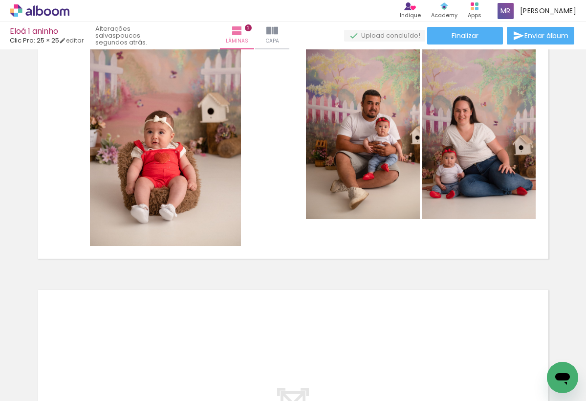
scroll to position [368, 0]
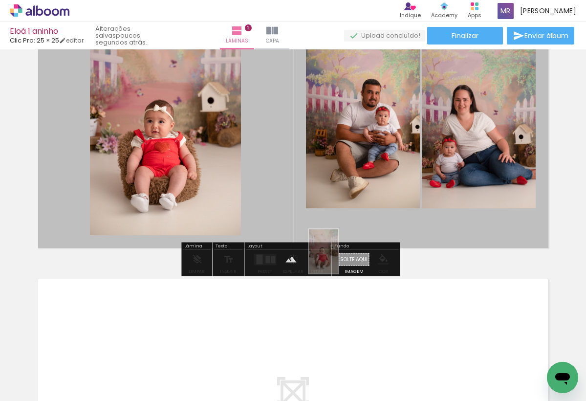
drag, startPoint x: 204, startPoint y: 366, endPoint x: 339, endPoint y: 258, distance: 173.1
click at [339, 258] on quentale-workspace at bounding box center [293, 200] width 586 height 401
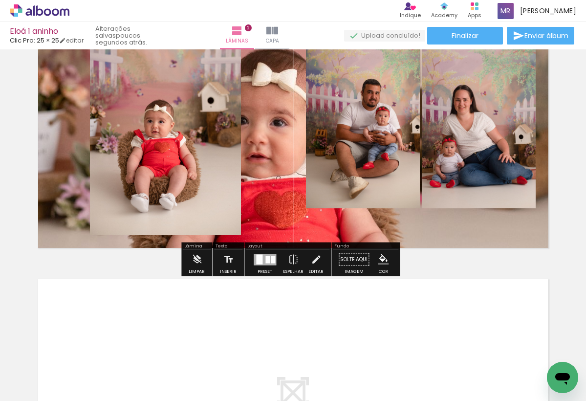
click at [276, 170] on quentale-layouter at bounding box center [293, 122] width 517 height 258
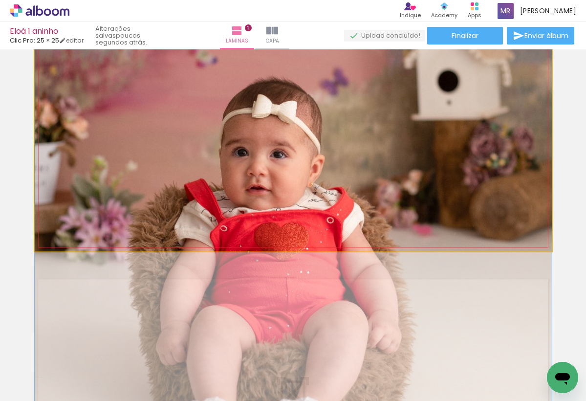
drag, startPoint x: 263, startPoint y: 142, endPoint x: 264, endPoint y: 173, distance: 31.8
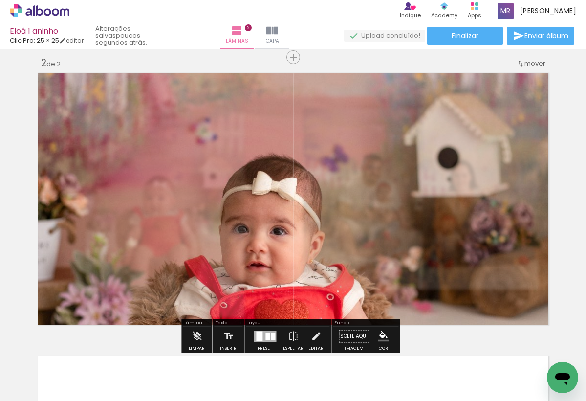
scroll to position [301, 0]
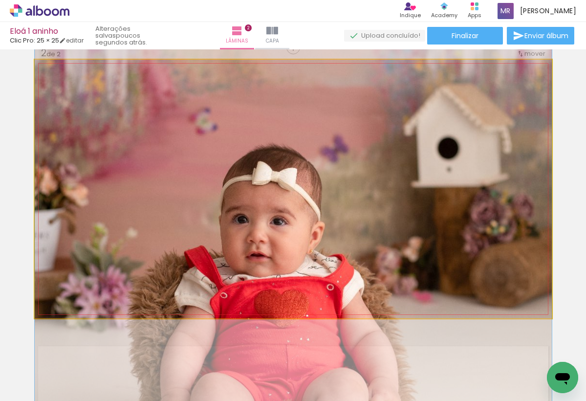
click at [208, 164] on quentale-photo at bounding box center [293, 189] width 517 height 258
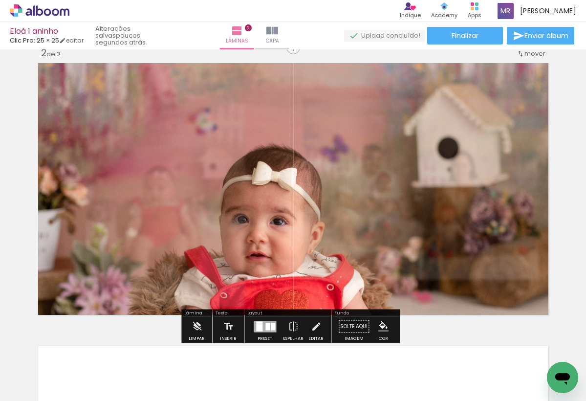
click at [208, 164] on quentale-photo at bounding box center [293, 189] width 517 height 258
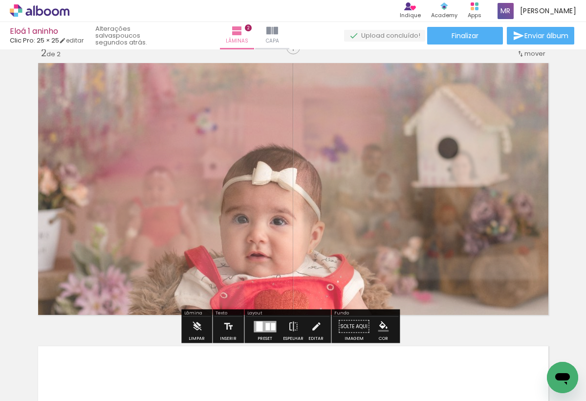
drag, startPoint x: 173, startPoint y: 85, endPoint x: 166, endPoint y: 84, distance: 7.3
type paper-slider "80"
click at [168, 84] on div at bounding box center [171, 85] width 6 height 6
click at [14, 137] on div "Inserir lâmina 1 de 2 Inserir lâmina 2 de 2" at bounding box center [293, 176] width 586 height 849
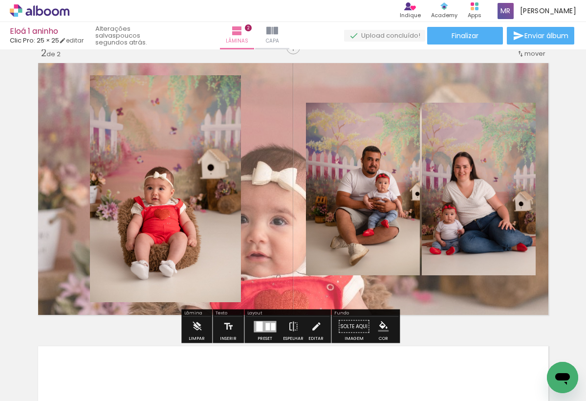
click at [255, 195] on quentale-layouter at bounding box center [293, 189] width 517 height 258
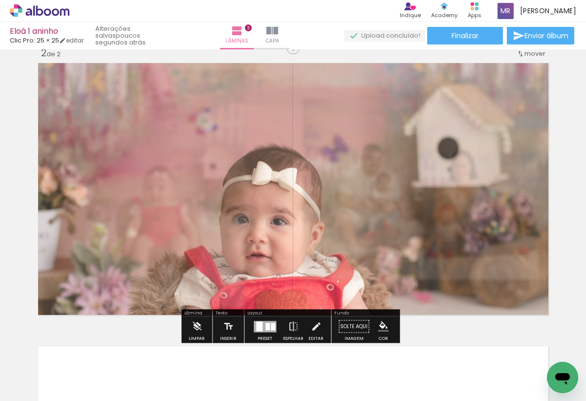
click at [0, 0] on slot "P&B" at bounding box center [0, 0] width 0 height 0
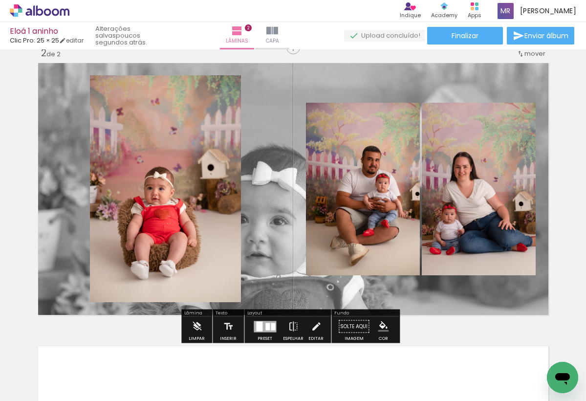
click at [17, 171] on div "Inserir lâmina 1 de 2 Inserir lâmina 2 de 2" at bounding box center [293, 176] width 586 height 849
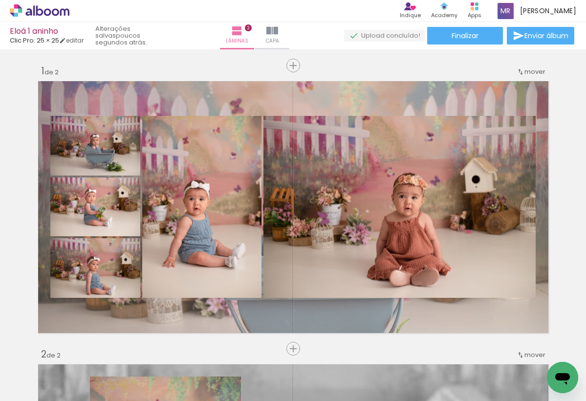
scroll to position [0, 0]
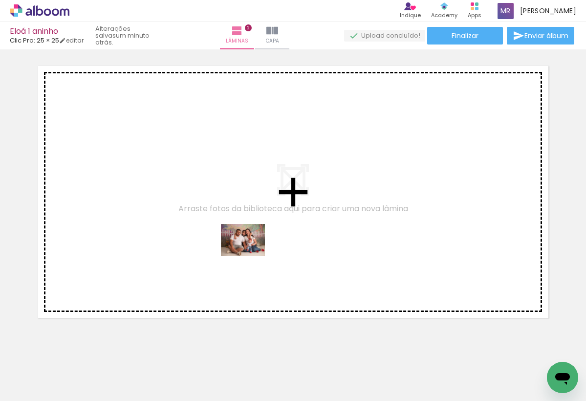
click at [250, 254] on quentale-workspace at bounding box center [293, 200] width 586 height 401
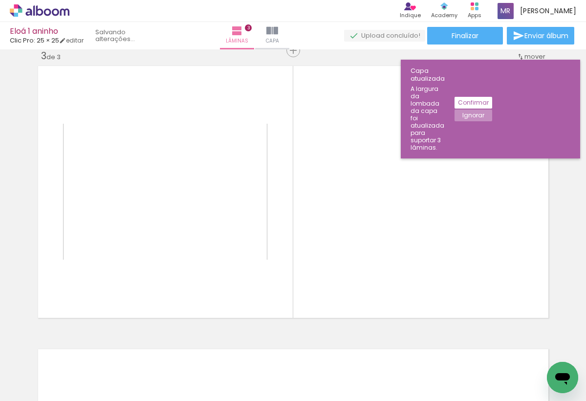
scroll to position [578, 0]
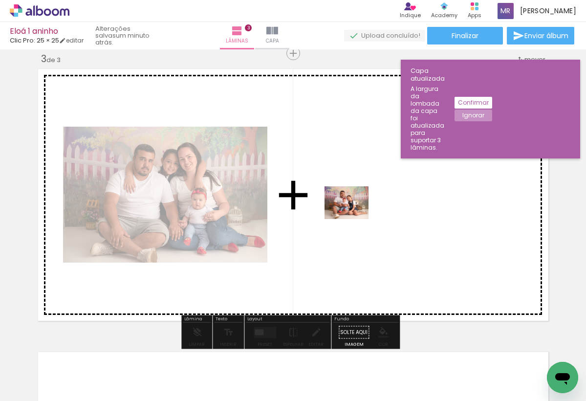
click at [354, 215] on quentale-workspace at bounding box center [293, 200] width 586 height 401
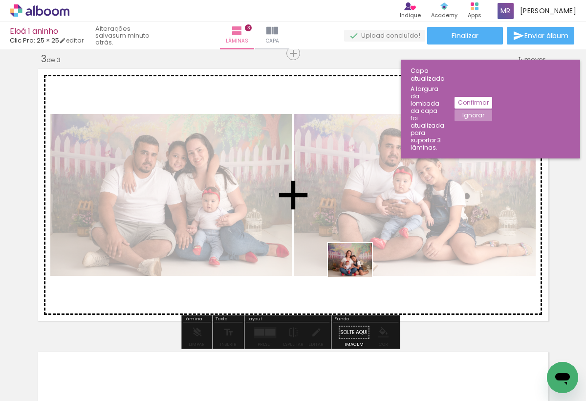
drag, startPoint x: 433, startPoint y: 382, endPoint x: 325, endPoint y: 249, distance: 171.5
click at [325, 249] on quentale-workspace at bounding box center [293, 200] width 586 height 401
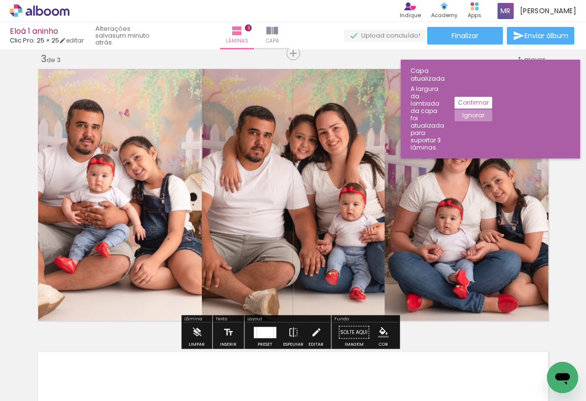
scroll to position [0, 287]
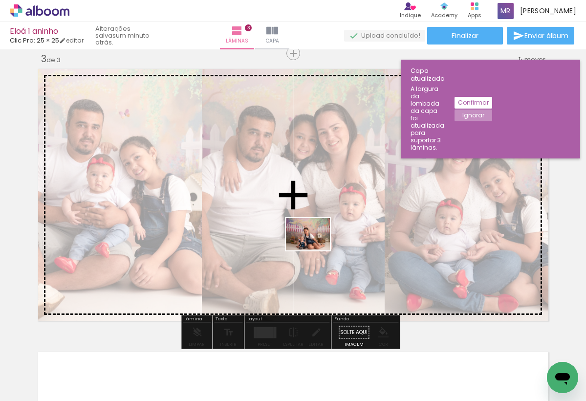
drag, startPoint x: 416, startPoint y: 374, endPoint x: 316, endPoint y: 247, distance: 161.3
click at [316, 247] on quentale-workspace at bounding box center [293, 200] width 586 height 401
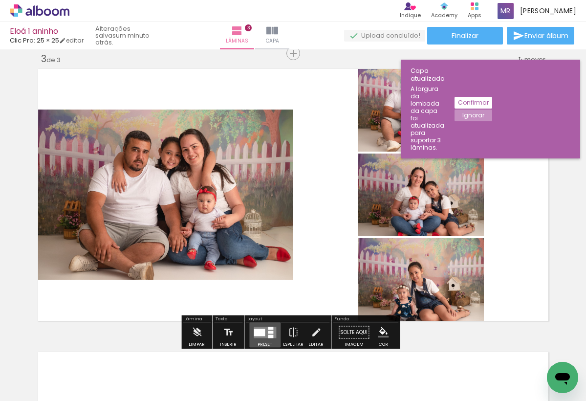
click at [261, 334] on div at bounding box center [258, 331] width 11 height 7
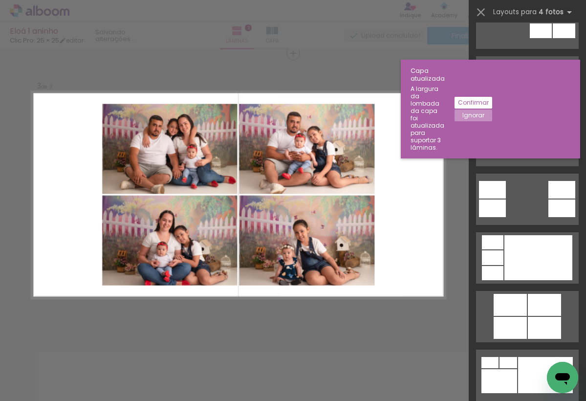
scroll to position [243, 0]
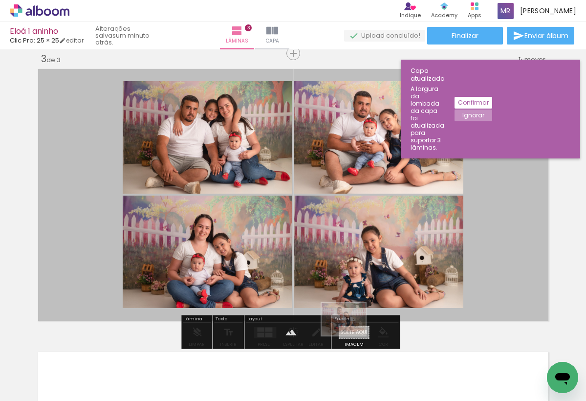
drag, startPoint x: 250, startPoint y: 379, endPoint x: 351, endPoint y: 331, distance: 111.7
click at [351, 331] on quentale-workspace at bounding box center [293, 200] width 586 height 401
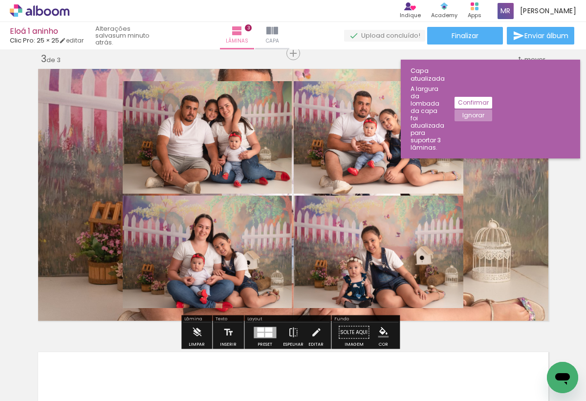
click at [77, 172] on quentale-layouter at bounding box center [293, 194] width 517 height 258
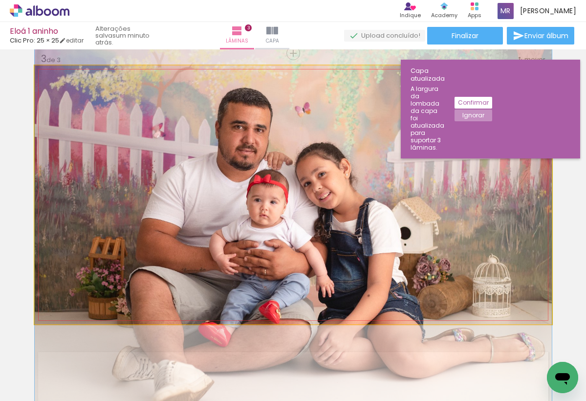
drag, startPoint x: 106, startPoint y: 168, endPoint x: 108, endPoint y: 201, distance: 32.8
click at [108, 201] on div at bounding box center [293, 230] width 517 height 384
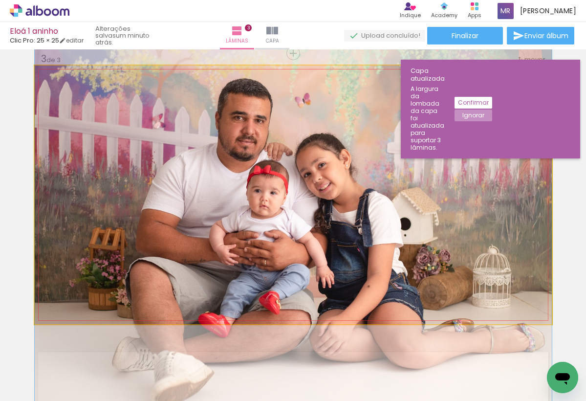
drag, startPoint x: 315, startPoint y: 185, endPoint x: 65, endPoint y: 170, distance: 250.0
click at [65, 170] on div at bounding box center [293, 220] width 517 height 384
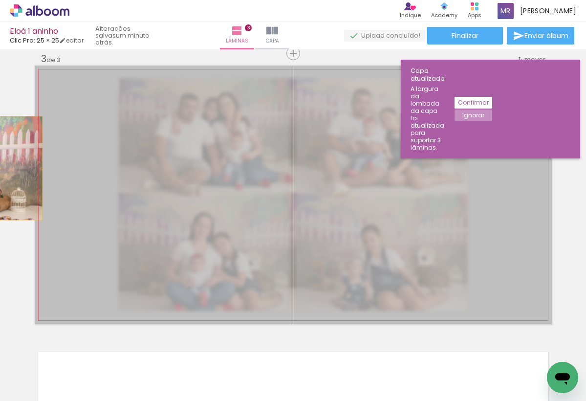
drag, startPoint x: 159, startPoint y: 183, endPoint x: -65, endPoint y: 169, distance: 224.1
click at [0, 169] on html "link( href="../../bower_components/polymer/polymer.html" rel="import" ) picture…" at bounding box center [293, 200] width 586 height 401
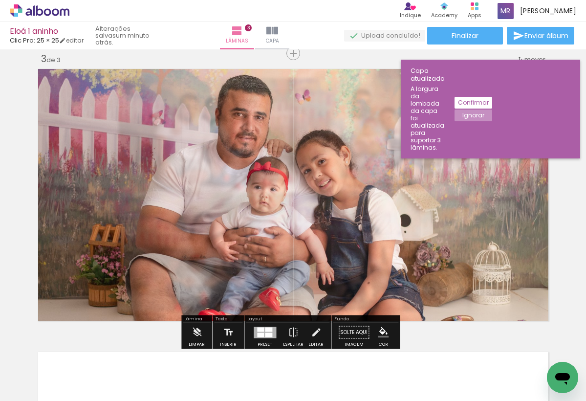
click at [10, 176] on div "Inserir lâmina 1 de 3 Inserir lâmina 2 de 3 Inserir lâmina 3 de 3" at bounding box center [293, 41] width 586 height 1132
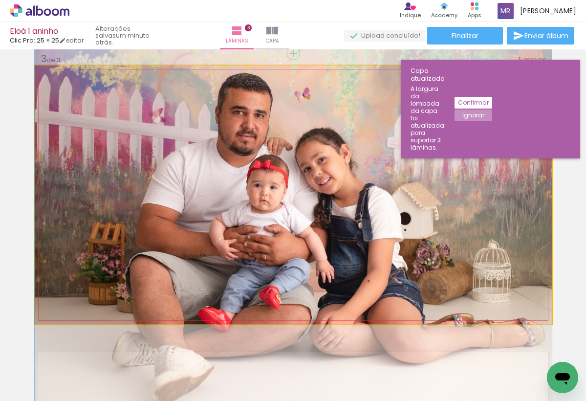
drag, startPoint x: 271, startPoint y: 182, endPoint x: 62, endPoint y: 179, distance: 209.1
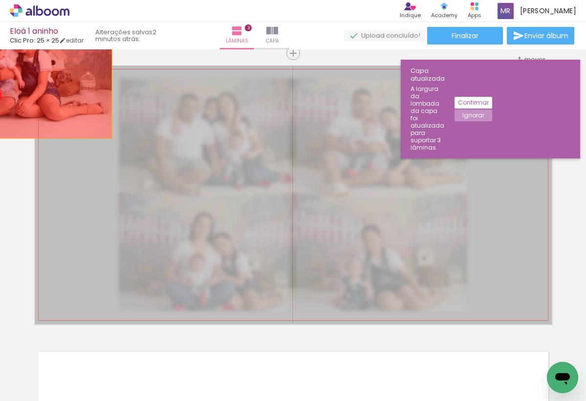
drag, startPoint x: 193, startPoint y: 189, endPoint x: 4, endPoint y: 86, distance: 215.2
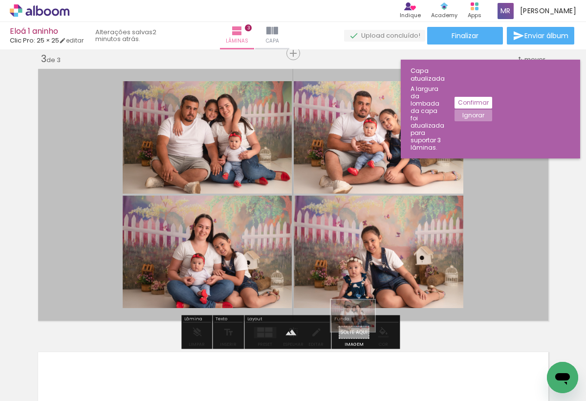
drag, startPoint x: 128, startPoint y: 367, endPoint x: 360, endPoint y: 328, distance: 235.2
click at [360, 328] on quentale-workspace at bounding box center [293, 200] width 586 height 401
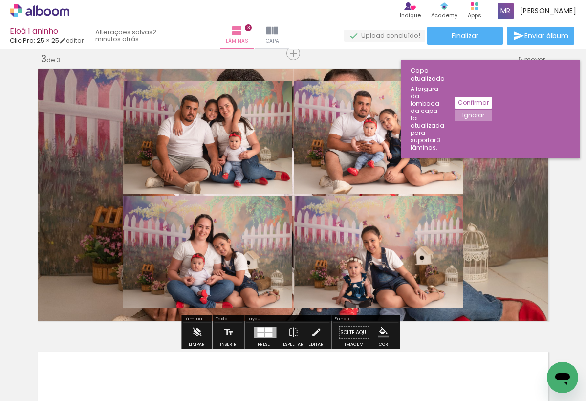
click at [58, 184] on quentale-layouter at bounding box center [293, 194] width 517 height 258
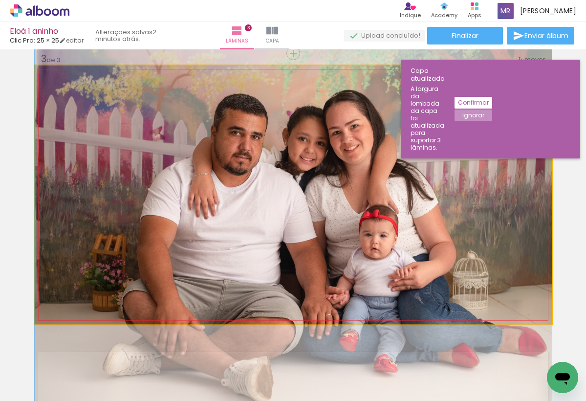
drag, startPoint x: 168, startPoint y: 178, endPoint x: 167, endPoint y: 203, distance: 24.9
click at [167, 203] on div at bounding box center [293, 221] width 517 height 371
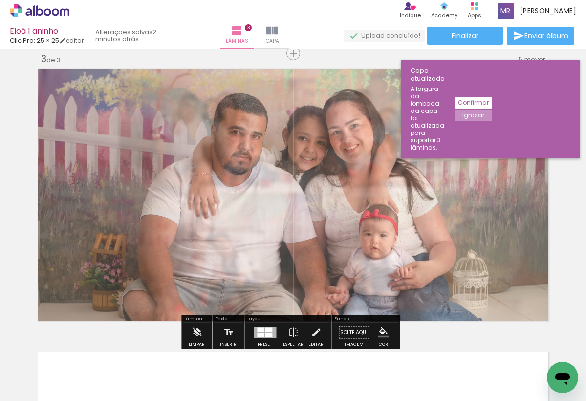
type paper-slider "80"
click at [167, 93] on div at bounding box center [160, 91] width 38 height 16
click at [17, 148] on div "Inserir lâmina 1 de 3 Inserir lâmina 2 de 3 Inserir lâmina 3 de 3" at bounding box center [293, 41] width 586 height 1132
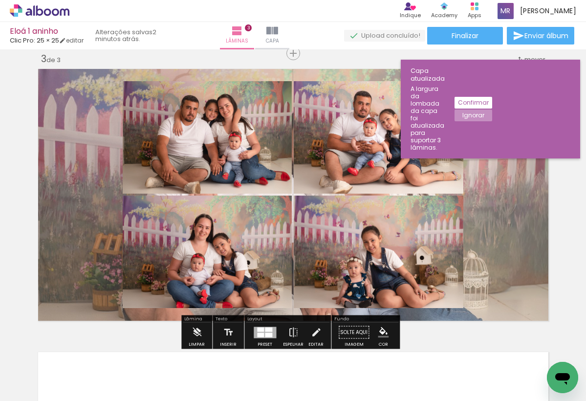
click at [0, 0] on slot "Confirmar" at bounding box center [0, 0] width 0 height 0
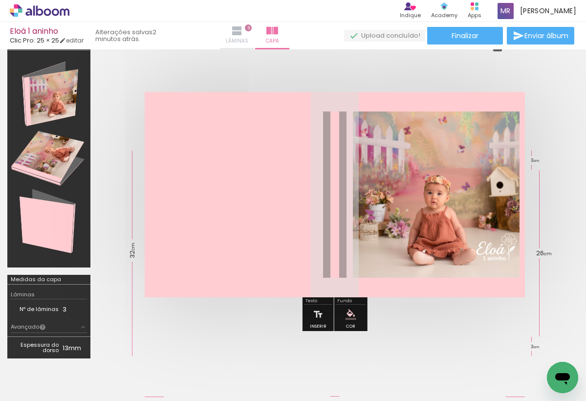
scroll to position [15, 0]
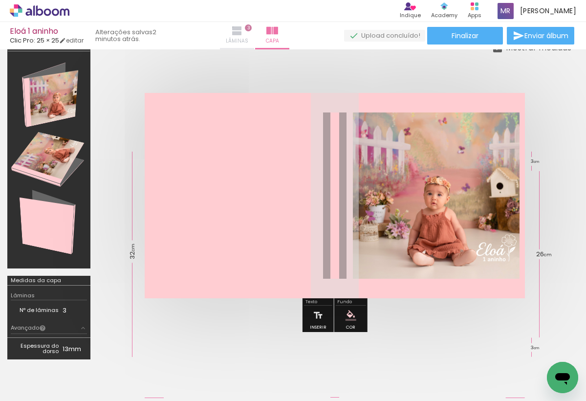
click at [242, 33] on iron-icon at bounding box center [237, 31] width 12 height 12
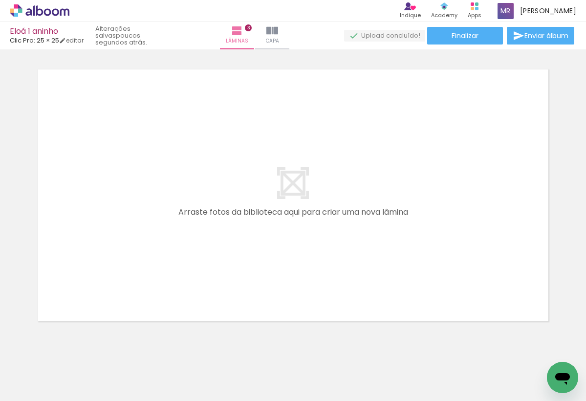
scroll to position [0, 585]
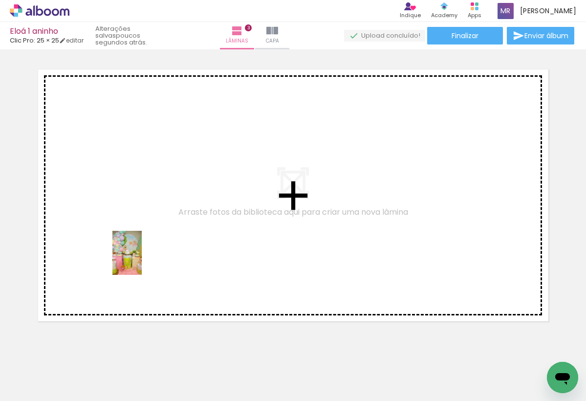
drag, startPoint x: 277, startPoint y: 377, endPoint x: 143, endPoint y: 259, distance: 178.6
click at [143, 259] on quentale-workspace at bounding box center [293, 200] width 586 height 401
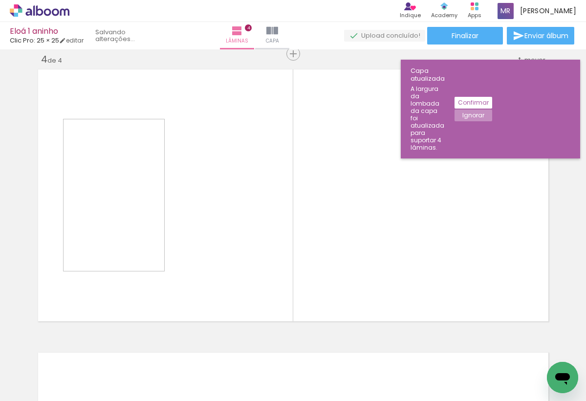
scroll to position [861, 0]
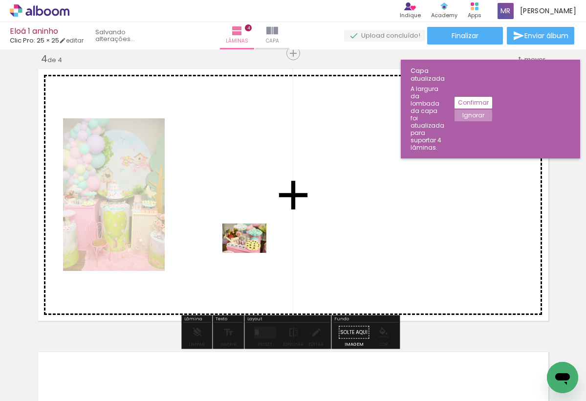
click at [251, 253] on quentale-workspace at bounding box center [293, 200] width 586 height 401
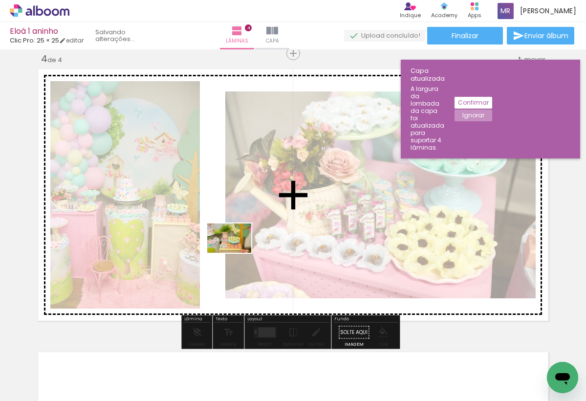
drag, startPoint x: 231, startPoint y: 378, endPoint x: 236, endPoint y: 253, distance: 125.7
click at [236, 253] on quentale-workspace at bounding box center [293, 200] width 586 height 401
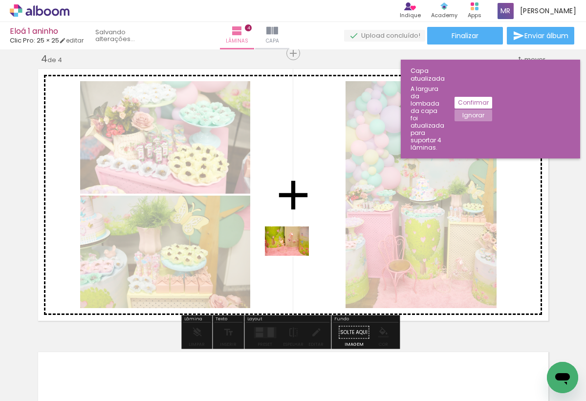
drag, startPoint x: 330, startPoint y: 377, endPoint x: 295, endPoint y: 256, distance: 125.2
click at [295, 256] on quentale-workspace at bounding box center [293, 200] width 586 height 401
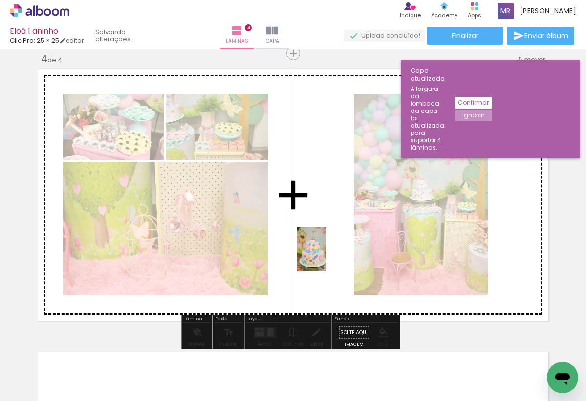
drag, startPoint x: 397, startPoint y: 375, endPoint x: 327, endPoint y: 257, distance: 136.9
click at [327, 257] on quentale-workspace at bounding box center [293, 200] width 586 height 401
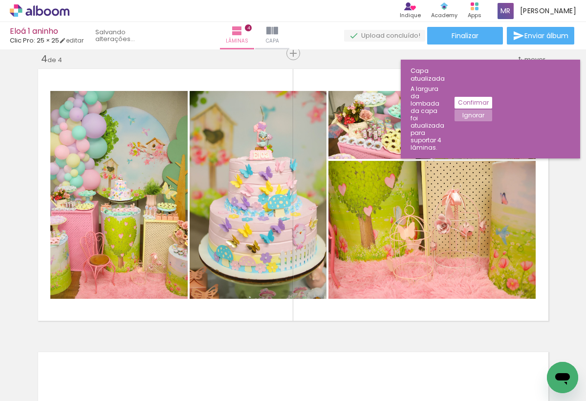
scroll to position [0, 720]
click at [80, 395] on iron-horizontal-list at bounding box center [71, 369] width 20 height 61
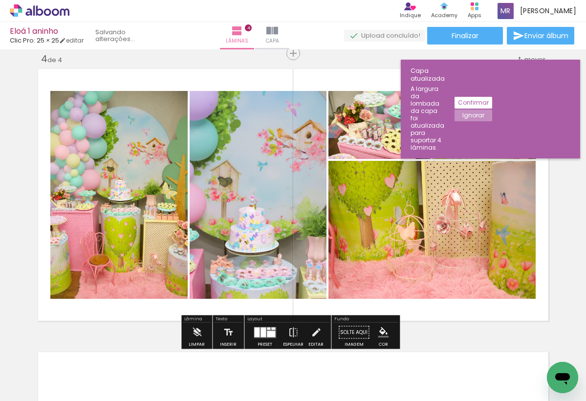
drag, startPoint x: 290, startPoint y: 375, endPoint x: 227, endPoint y: 238, distance: 150.1
click at [227, 238] on quentale-workspace at bounding box center [293, 200] width 586 height 401
click at [80, 395] on iron-horizontal-list at bounding box center [71, 369] width 20 height 61
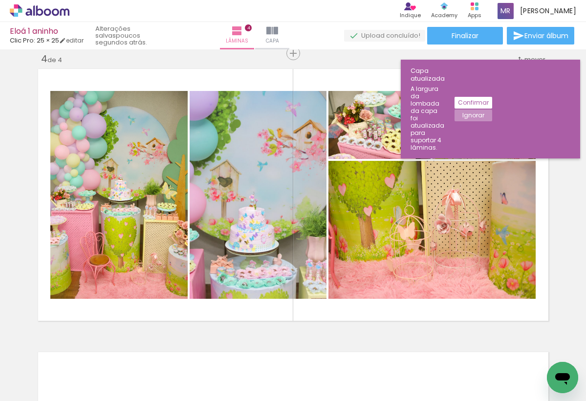
scroll to position [0, 1844]
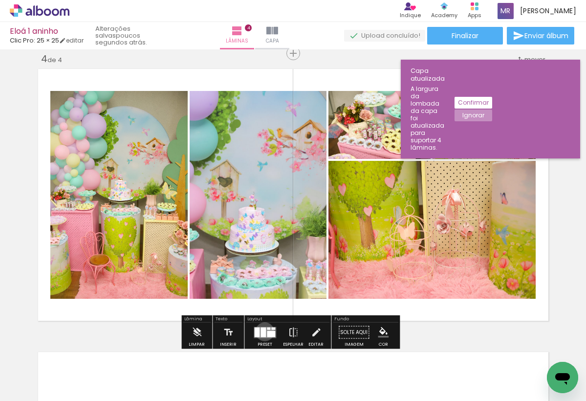
click at [262, 331] on div at bounding box center [262, 332] width 5 height 10
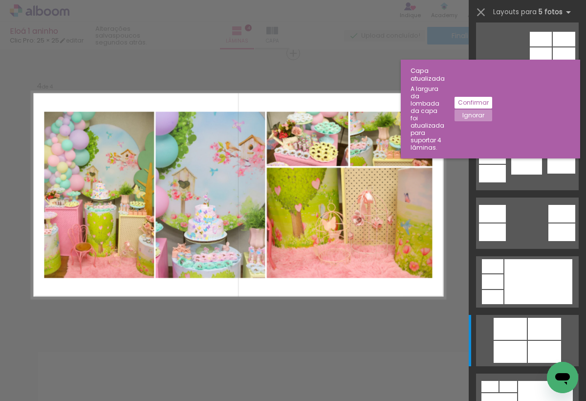
scroll to position [6682, 0]
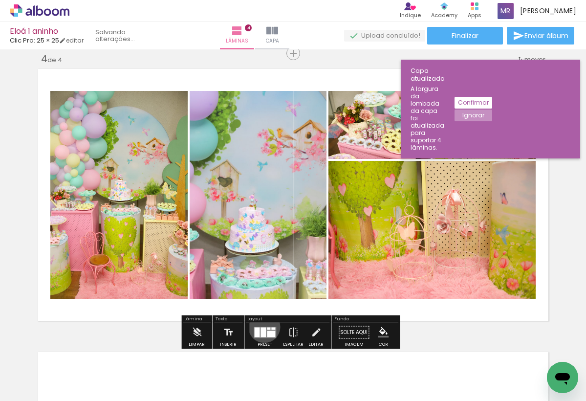
click at [262, 326] on quentale-layouter at bounding box center [264, 331] width 22 height 11
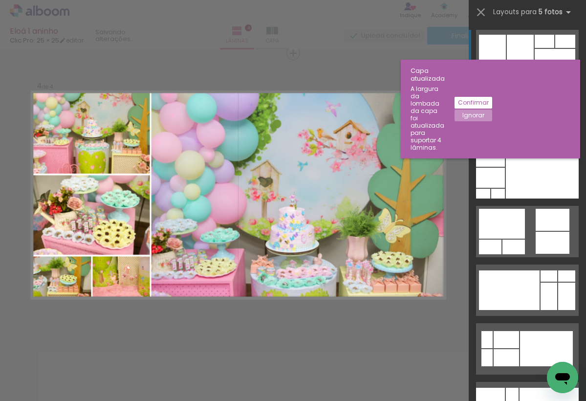
click at [0, 0] on slot "Ignorar" at bounding box center [0, 0] width 0 height 0
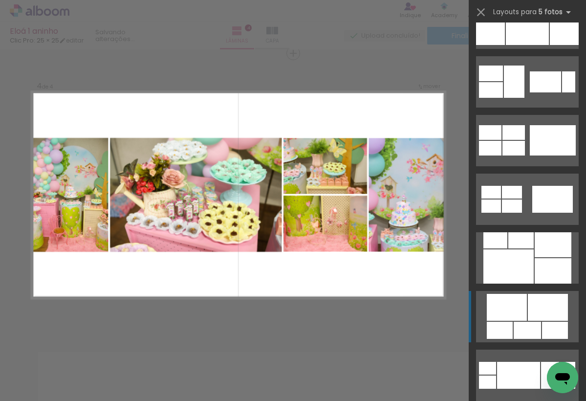
scroll to position [8401, 0]
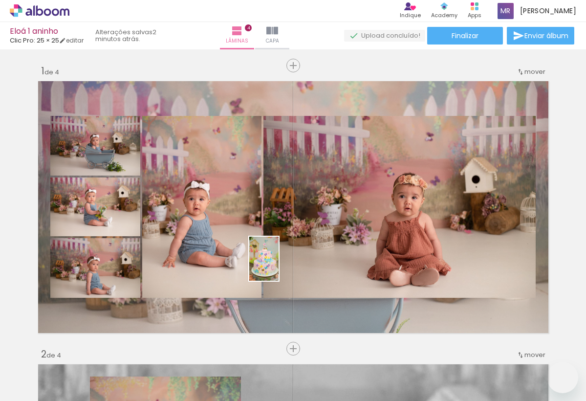
click at [263, 257] on quentale-workspace at bounding box center [293, 200] width 586 height 401
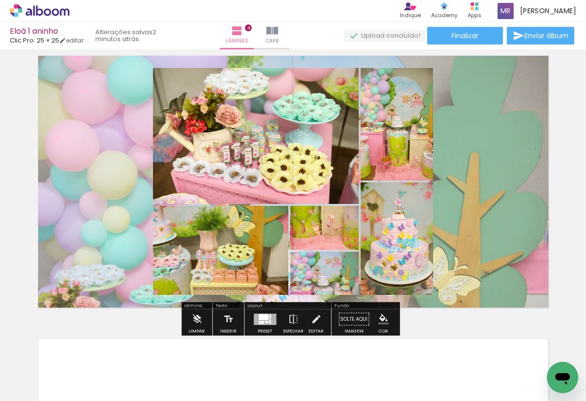
click at [258, 321] on div at bounding box center [260, 321] width 5 height 3
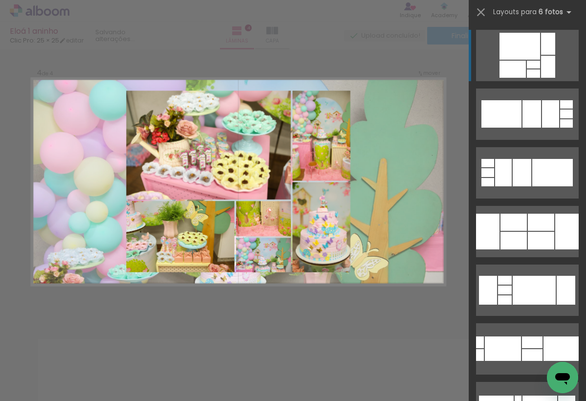
scroll to position [861, 0]
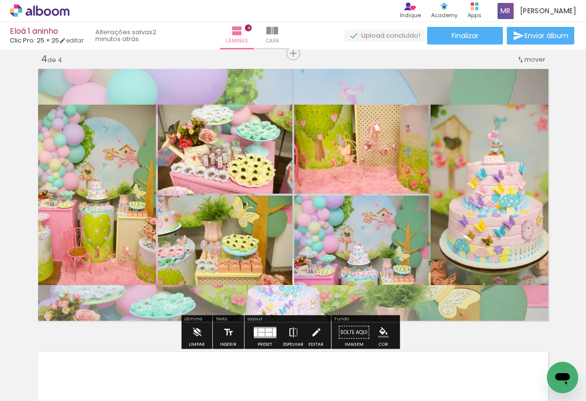
click at [288, 331] on iron-icon at bounding box center [293, 332] width 11 height 20
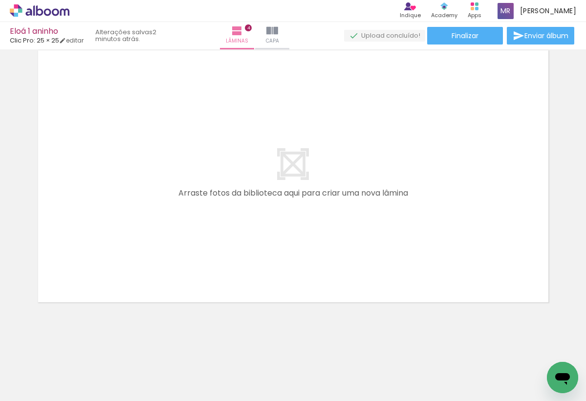
scroll to position [0, 670]
drag, startPoint x: 206, startPoint y: 397, endPoint x: 266, endPoint y: 395, distance: 60.1
click at [80, 395] on iron-horizontal-list at bounding box center [71, 369] width 20 height 61
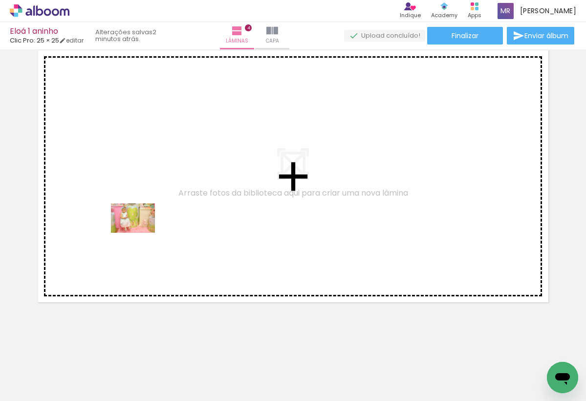
click at [141, 232] on quentale-workspace at bounding box center [293, 200] width 586 height 401
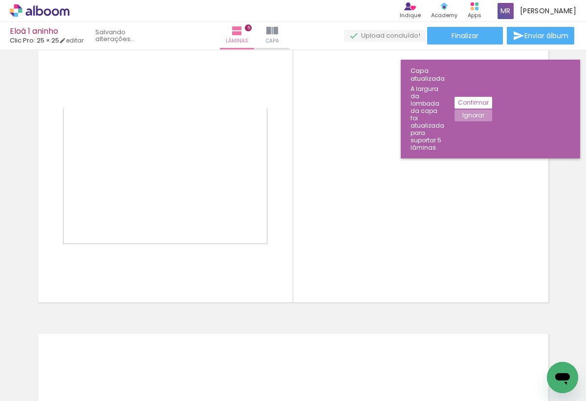
scroll to position [1143, 0]
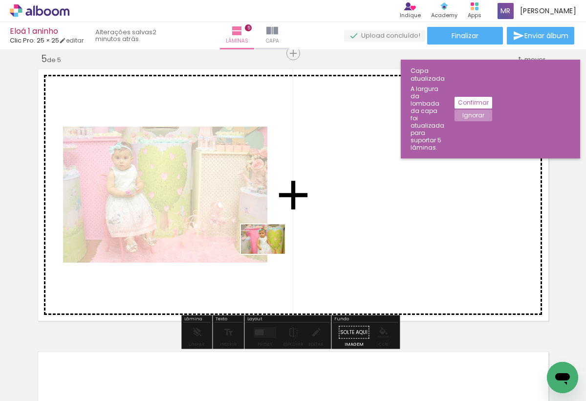
drag, startPoint x: 211, startPoint y: 371, endPoint x: 270, endPoint y: 254, distance: 130.8
click at [270, 254] on quentale-workspace at bounding box center [293, 200] width 586 height 401
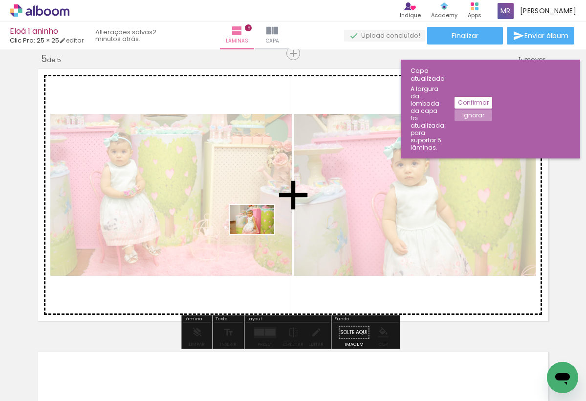
drag, startPoint x: 259, startPoint y: 370, endPoint x: 259, endPoint y: 234, distance: 135.8
click at [259, 234] on quentale-workspace at bounding box center [293, 200] width 586 height 401
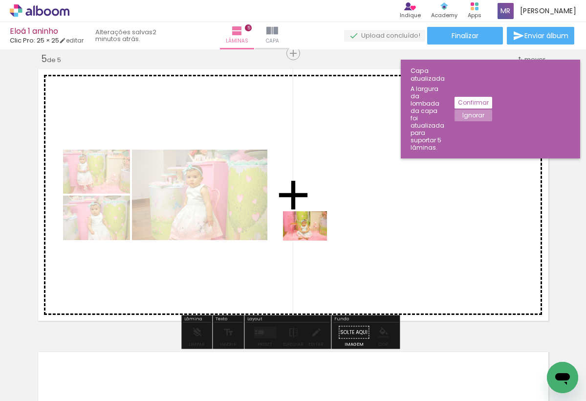
drag, startPoint x: 308, startPoint y: 368, endPoint x: 314, endPoint y: 238, distance: 130.1
click at [314, 238] on quentale-workspace at bounding box center [293, 200] width 586 height 401
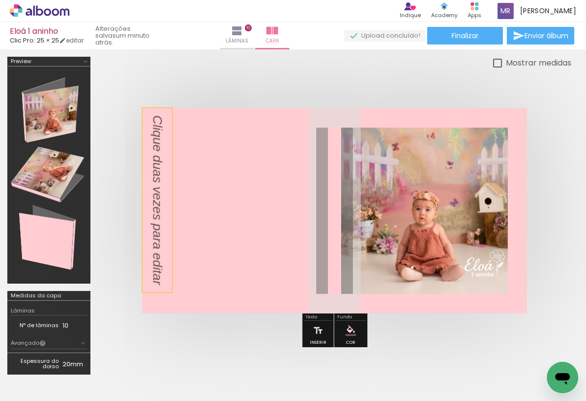
click at [156, 127] on p at bounding box center [157, 207] width 18 height 184
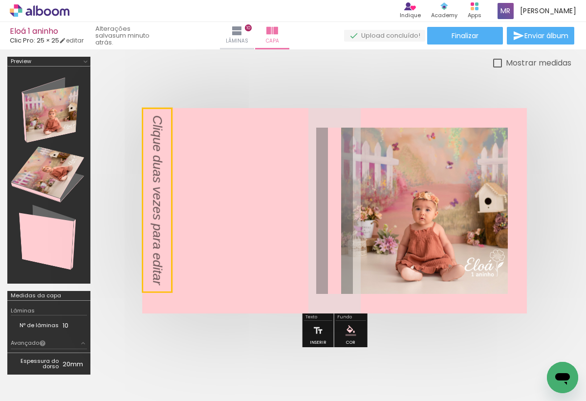
click at [156, 118] on quentale-selection at bounding box center [157, 200] width 30 height 184
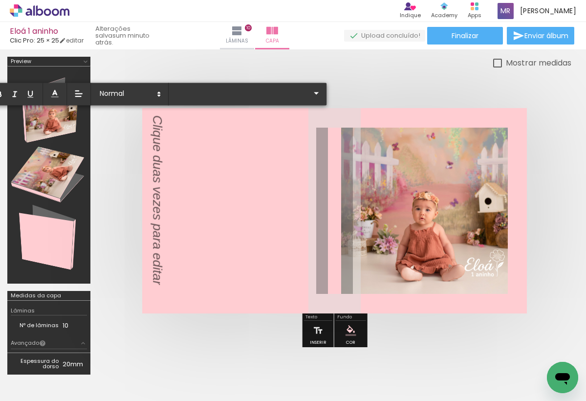
click at [159, 270] on p at bounding box center [151, 199] width 18 height 169
click at [152, 275] on p at bounding box center [151, 199] width 18 height 169
drag, startPoint x: 158, startPoint y: 278, endPoint x: 158, endPoint y: 177, distance: 101.1
click at [158, 177] on p at bounding box center [151, 199] width 18 height 169
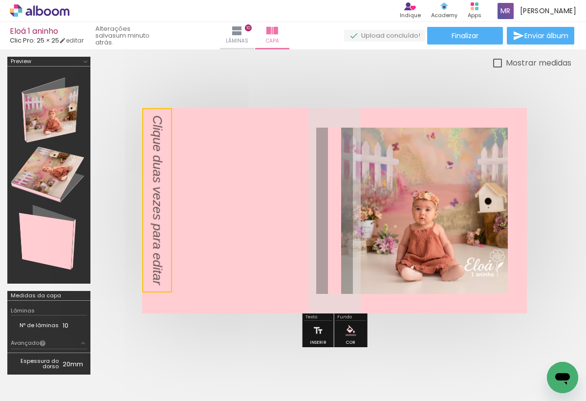
drag, startPoint x: 158, startPoint y: 167, endPoint x: 92, endPoint y: 156, distance: 67.2
click at [91, 157] on div at bounding box center [293, 218] width 586 height 339
drag, startPoint x: 158, startPoint y: 175, endPoint x: 112, endPoint y: 172, distance: 46.5
click at [111, 173] on quentale-cover-editor at bounding box center [334, 219] width 473 height 325
drag, startPoint x: 157, startPoint y: 189, endPoint x: 112, endPoint y: 183, distance: 45.7
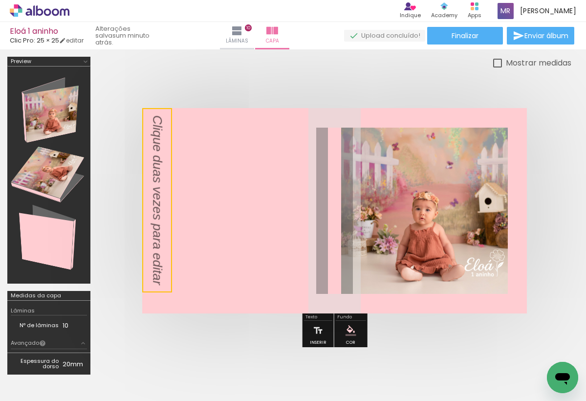
click at [112, 183] on quentale-cover-editor at bounding box center [334, 219] width 473 height 325
drag, startPoint x: 162, startPoint y: 201, endPoint x: 110, endPoint y: 196, distance: 51.6
click at [110, 196] on quentale-cover-editor at bounding box center [334, 219] width 473 height 325
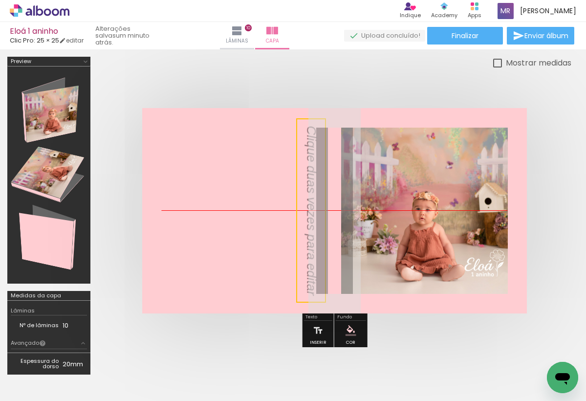
drag, startPoint x: 148, startPoint y: 201, endPoint x: 302, endPoint y: 216, distance: 154.6
click at [302, 216] on quentale-selection at bounding box center [311, 210] width 30 height 184
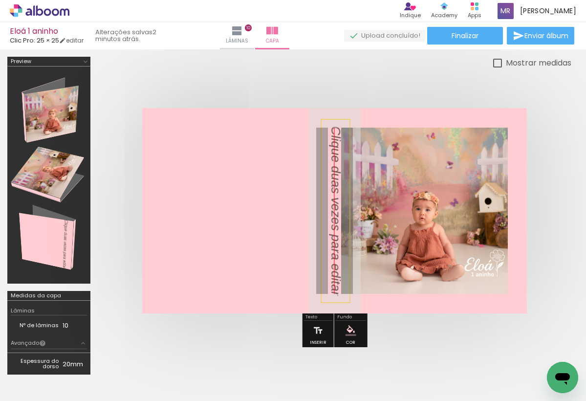
drag, startPoint x: 302, startPoint y: 216, endPoint x: 326, endPoint y: 214, distance: 24.5
click at [326, 214] on quentale-selection at bounding box center [335, 211] width 30 height 184
click at [337, 209] on quentale-selection at bounding box center [335, 211] width 30 height 184
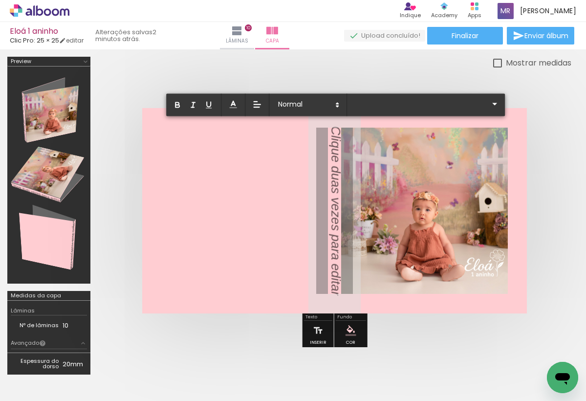
click at [337, 209] on p at bounding box center [329, 210] width 18 height 169
click at [338, 287] on p at bounding box center [329, 210] width 18 height 169
drag, startPoint x: 336, startPoint y: 128, endPoint x: 340, endPoint y: 258, distance: 129.5
click at [339, 258] on album-spread at bounding box center [334, 210] width 384 height 205
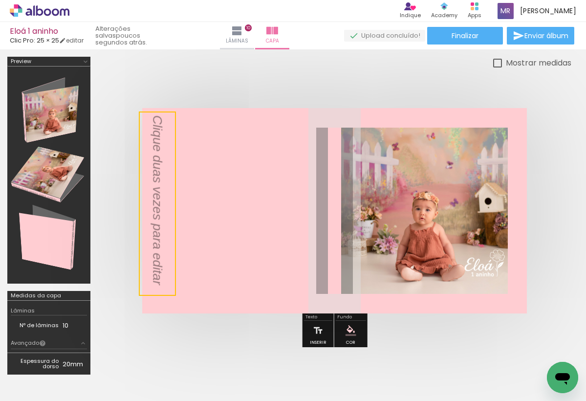
drag, startPoint x: 340, startPoint y: 258, endPoint x: 124, endPoint y: 185, distance: 227.8
click at [124, 185] on quentale-cover-editor at bounding box center [334, 219] width 473 height 325
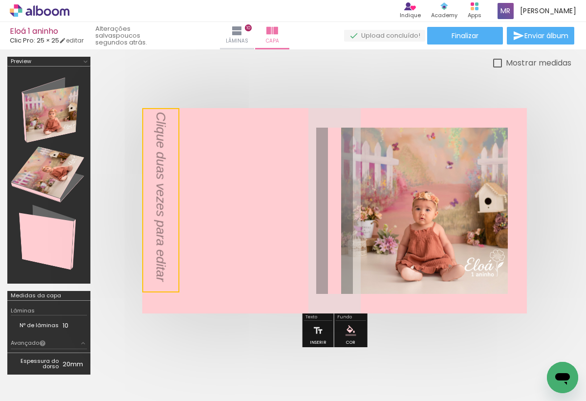
drag, startPoint x: 164, startPoint y: 200, endPoint x: 100, endPoint y: 25, distance: 186.2
click at [100, 0] on div "Eloá 1 aninho Clic Pro: 25 × 25 editar poucos segundos atrás. Lâminas 10 Capa F…" at bounding box center [293, 0] width 586 height 0
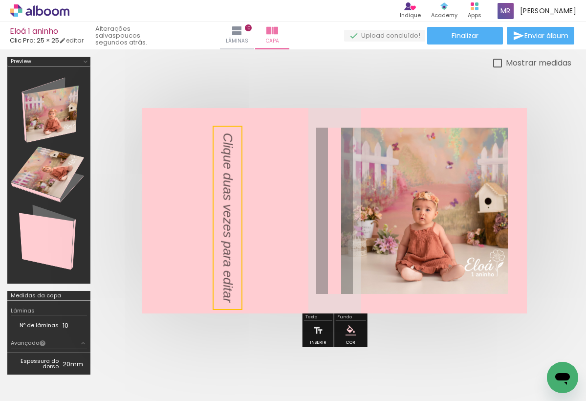
drag, startPoint x: 163, startPoint y: 115, endPoint x: 232, endPoint y: 354, distance: 248.1
click at [232, 354] on quentale-workspace at bounding box center [293, 200] width 586 height 401
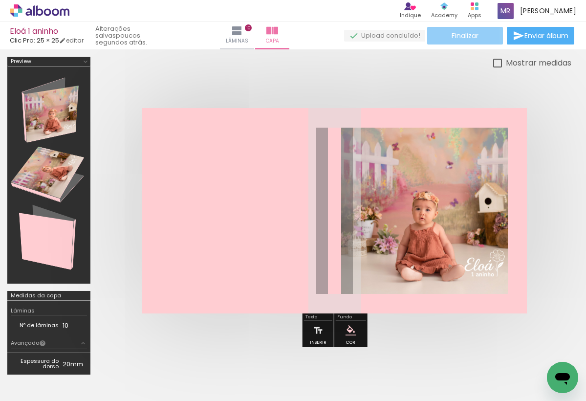
click at [446, 35] on paper-button "Finalizar" at bounding box center [465, 36] width 76 height 18
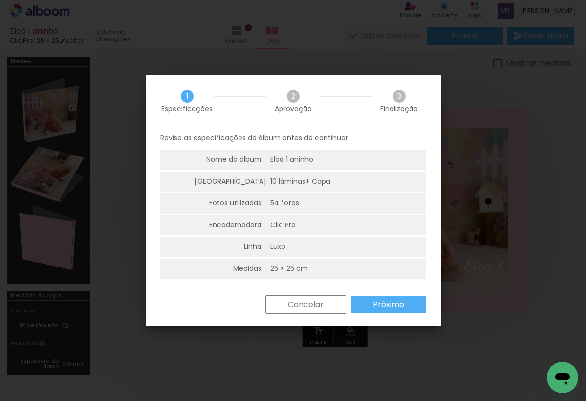
click at [0, 0] on slot "Próximo" at bounding box center [0, 0] width 0 height 0
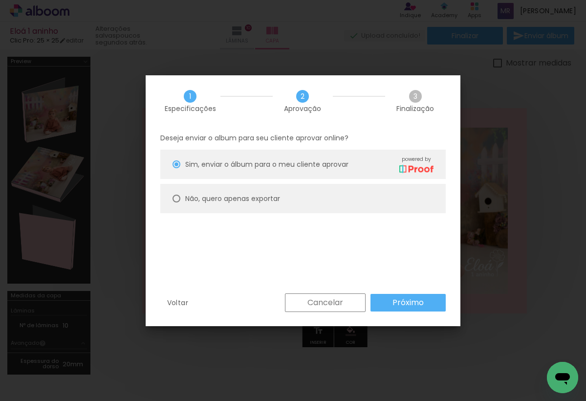
click at [173, 205] on paper-radio-button "Não, quero apenas exportar" at bounding box center [302, 198] width 285 height 29
type paper-radio-button "on"
click at [0, 0] on slot "Próximo" at bounding box center [0, 0] width 0 height 0
type input "Alta, 300 DPI"
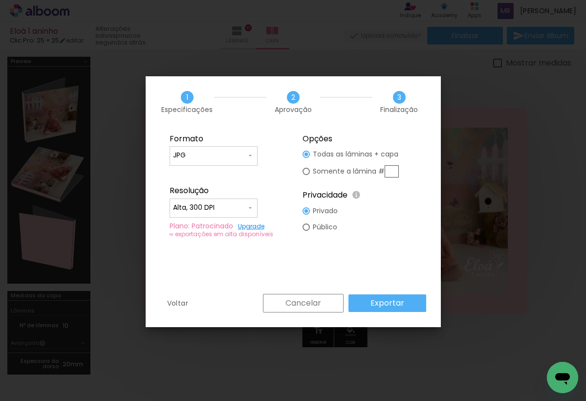
click at [213, 157] on input "JPG" at bounding box center [209, 155] width 73 height 10
click at [202, 173] on paper-item "PDF" at bounding box center [213, 174] width 88 height 20
type input "PDF"
click at [0, 0] on slot "Exportar" at bounding box center [0, 0] width 0 height 0
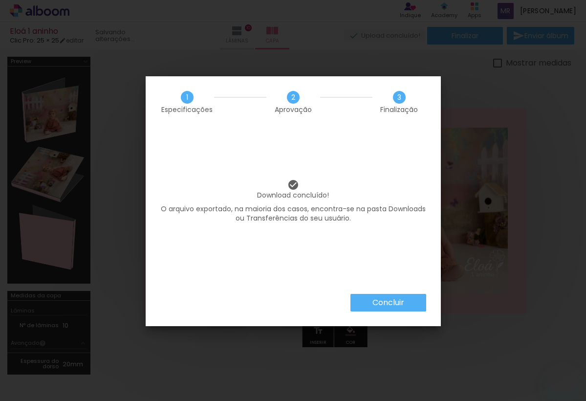
click at [386, 311] on div "Concluir" at bounding box center [293, 310] width 295 height 32
click at [0, 0] on slot "Concluir" at bounding box center [0, 0] width 0 height 0
